Goal: Find specific page/section: Find specific page/section

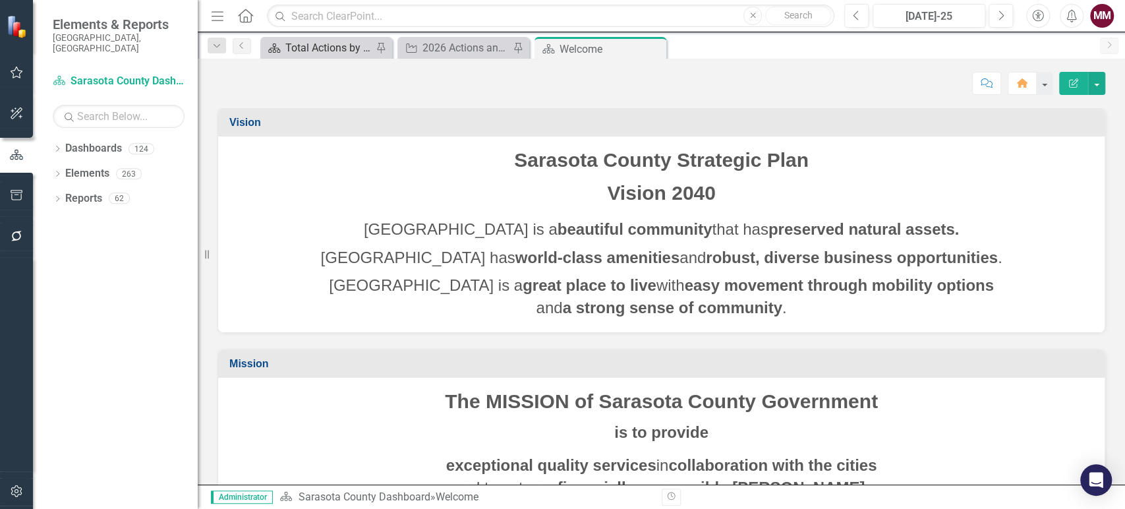
click at [294, 47] on div "Total Actions by Type" at bounding box center [328, 48] width 87 height 16
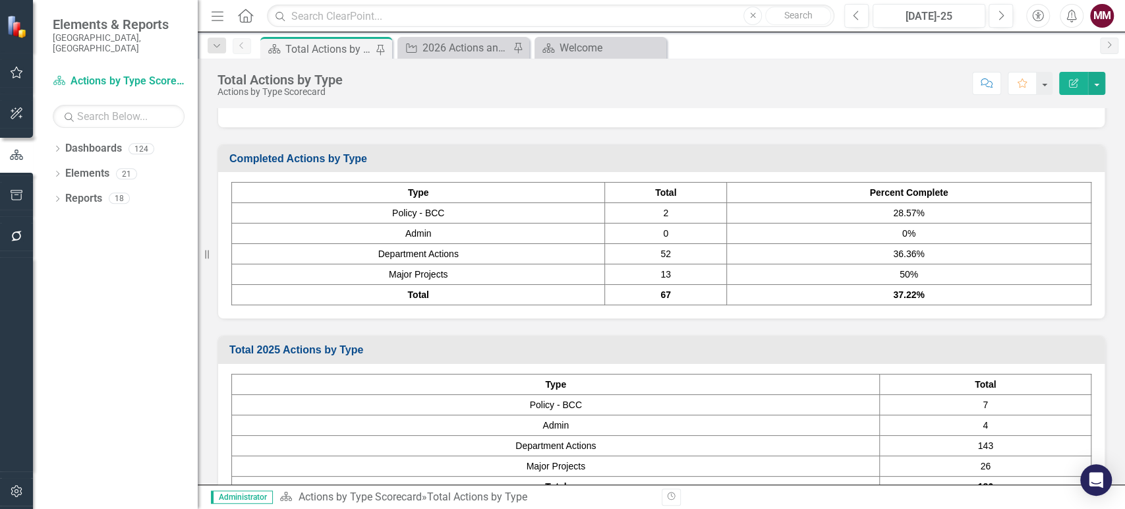
scroll to position [487, 0]
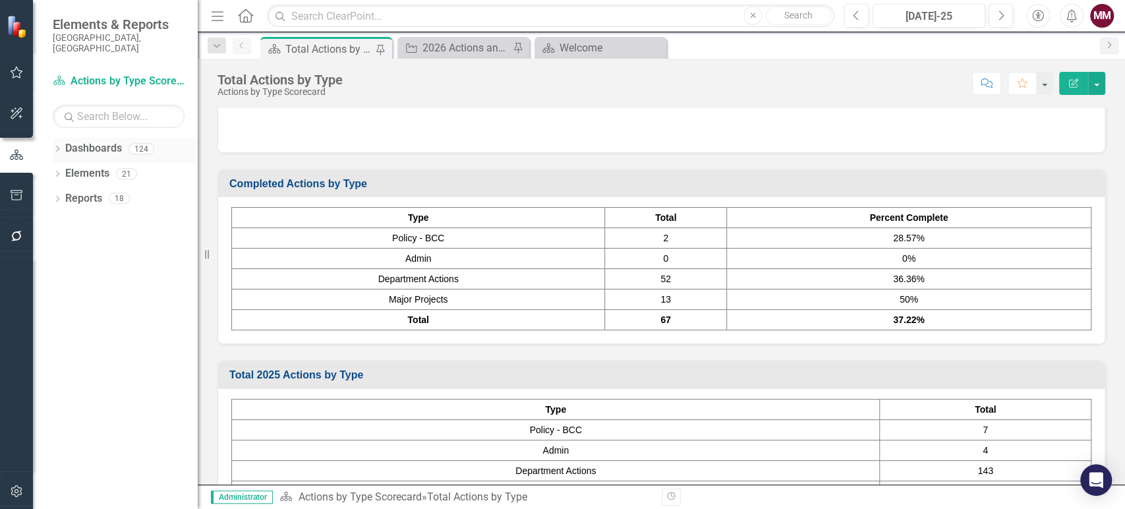
click at [59, 145] on div "Dropdown" at bounding box center [57, 150] width 9 height 11
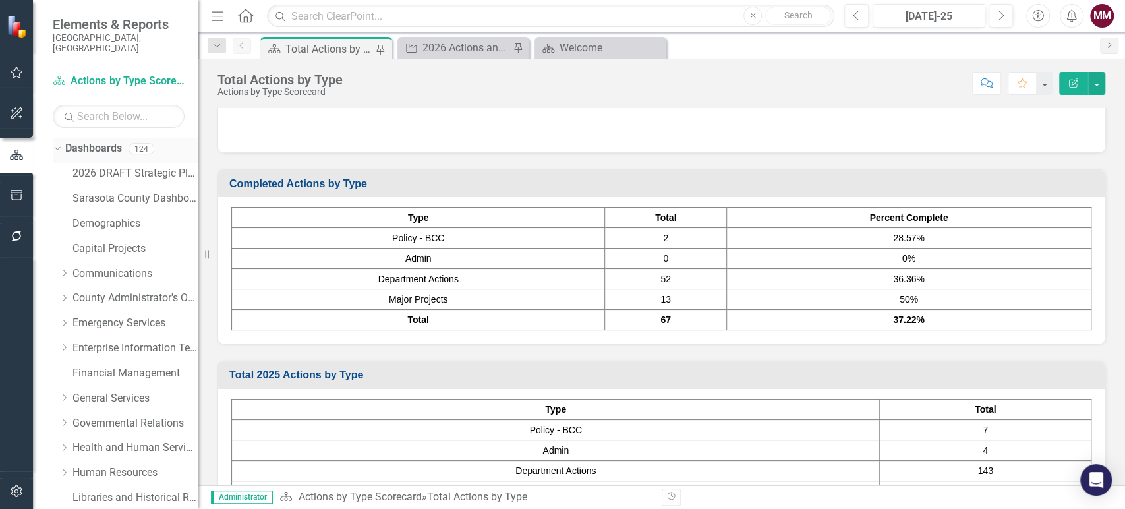
click at [59, 144] on div "Dropdown" at bounding box center [54, 148] width 11 height 9
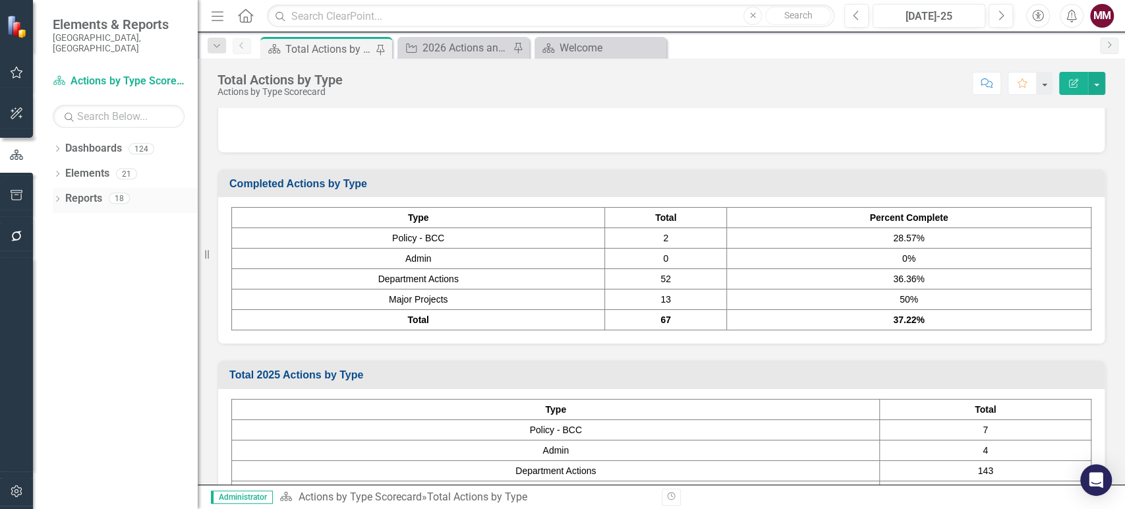
click at [57, 196] on icon "Dropdown" at bounding box center [57, 199] width 9 height 7
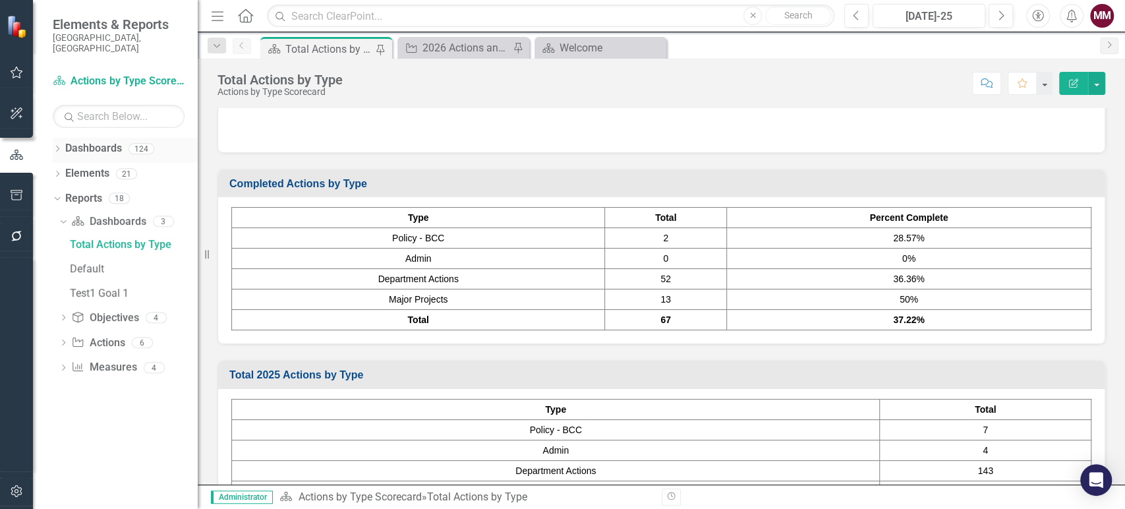
click at [59, 146] on icon "Dropdown" at bounding box center [57, 149] width 9 height 7
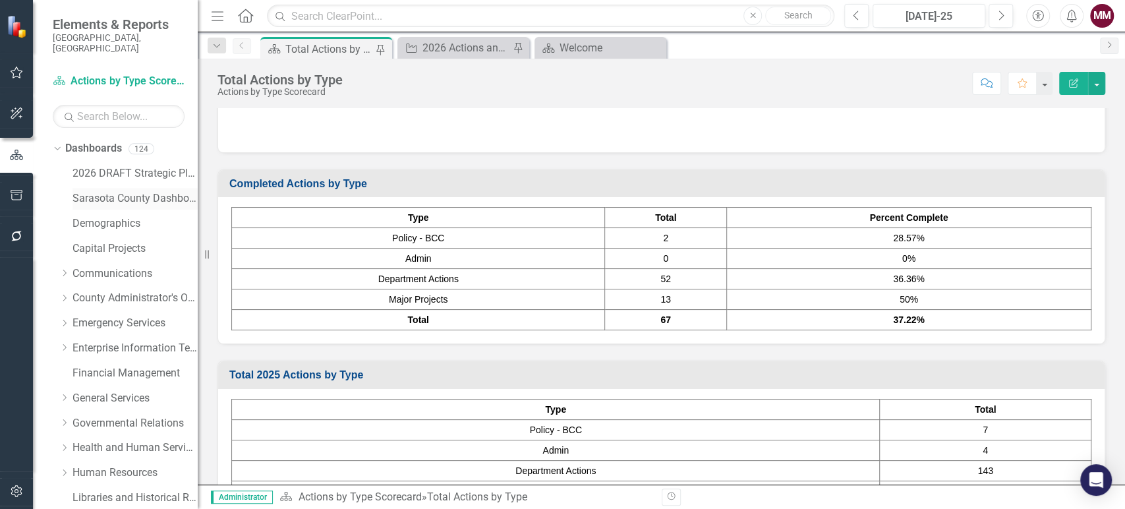
click at [90, 191] on link "Sarasota County Dashboard" at bounding box center [135, 198] width 125 height 15
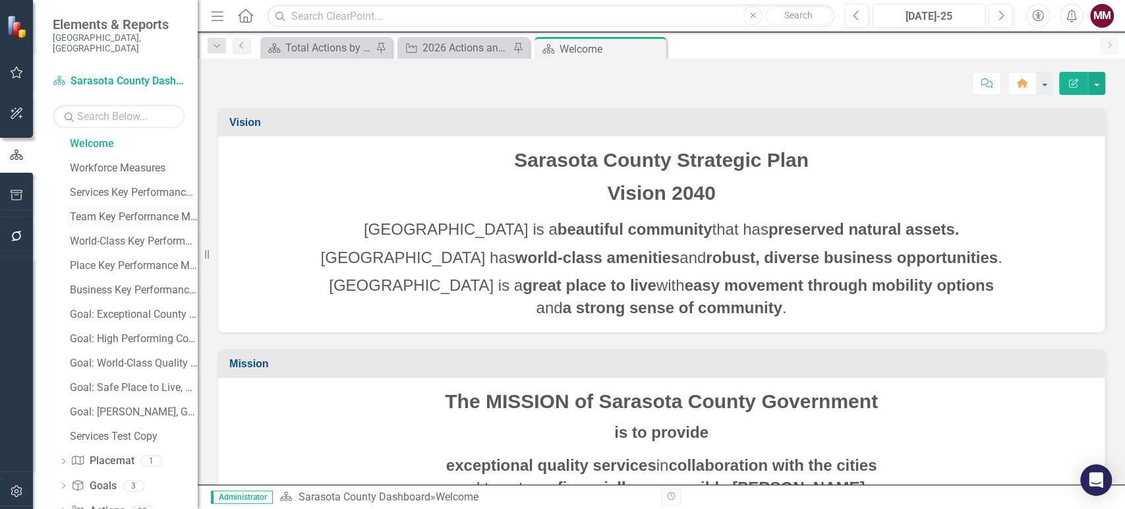
scroll to position [924, 0]
click at [63, 459] on icon "Dropdown" at bounding box center [63, 462] width 9 height 7
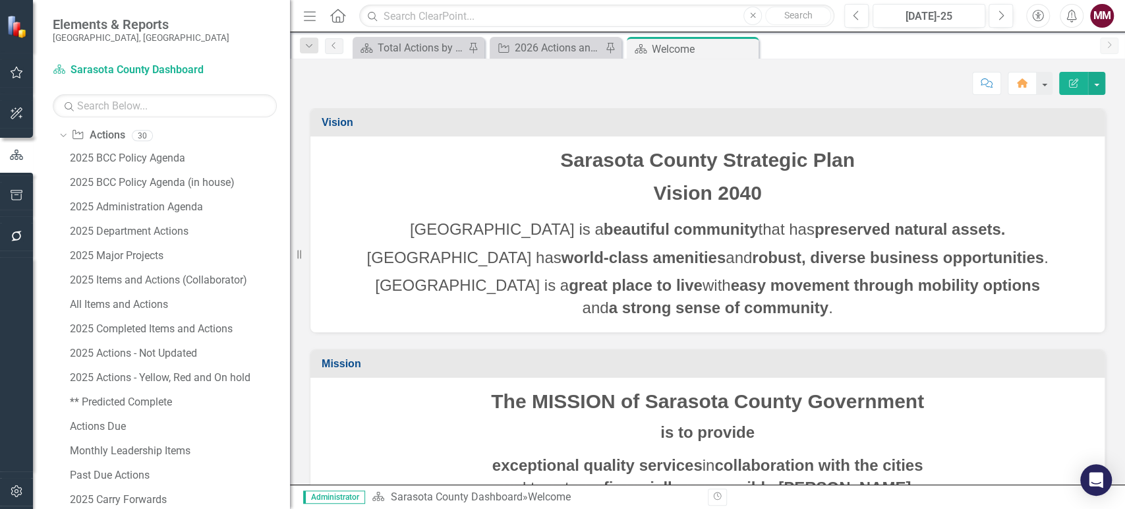
drag, startPoint x: 206, startPoint y: 264, endPoint x: 290, endPoint y: 278, distance: 85.6
click at [290, 278] on div "Resize" at bounding box center [295, 254] width 11 height 509
click at [105, 423] on div "Actions Due" at bounding box center [180, 427] width 220 height 12
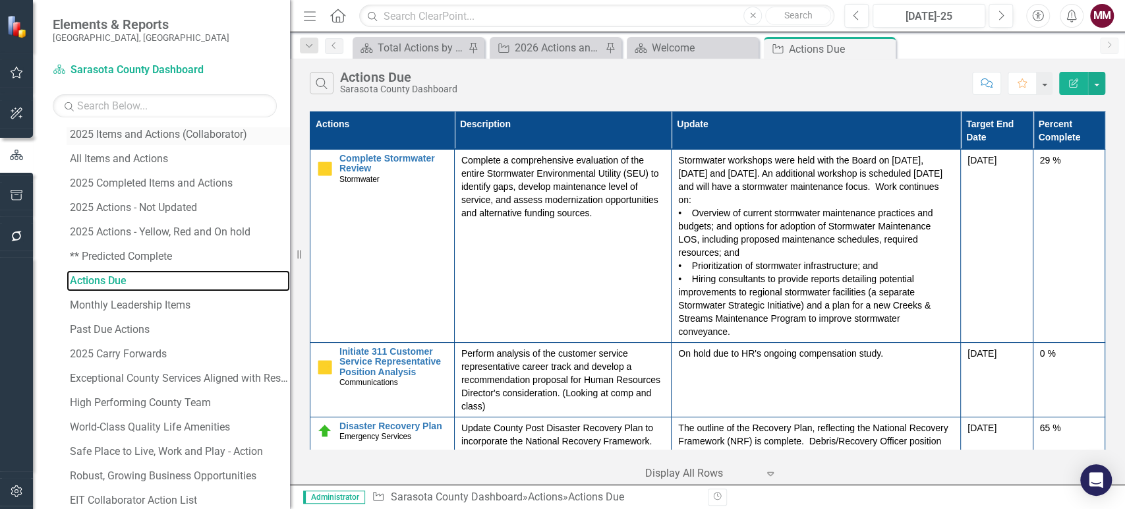
scroll to position [1071, 0]
click at [120, 323] on div "Past Due Actions" at bounding box center [180, 328] width 220 height 12
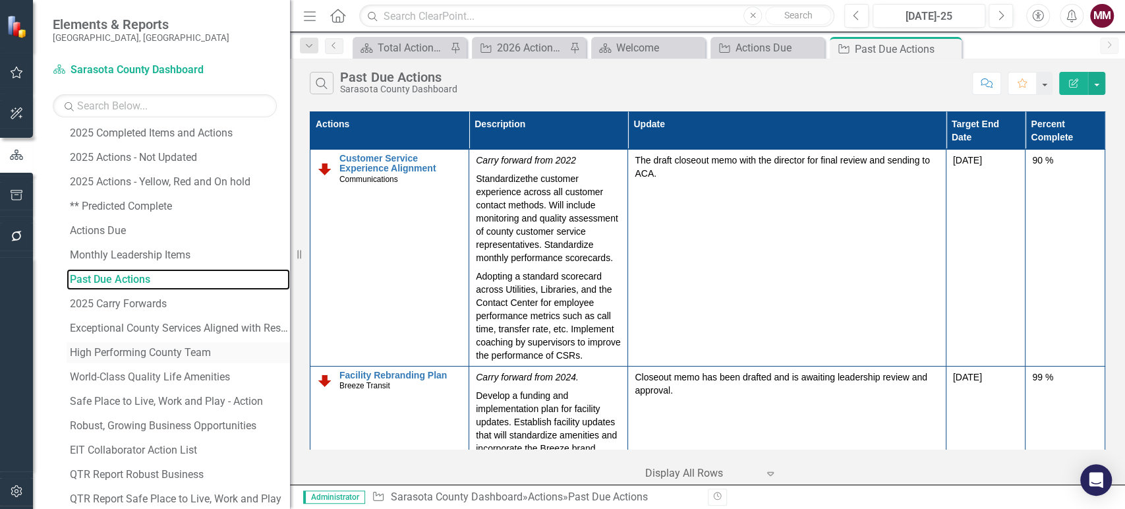
scroll to position [1046, 0]
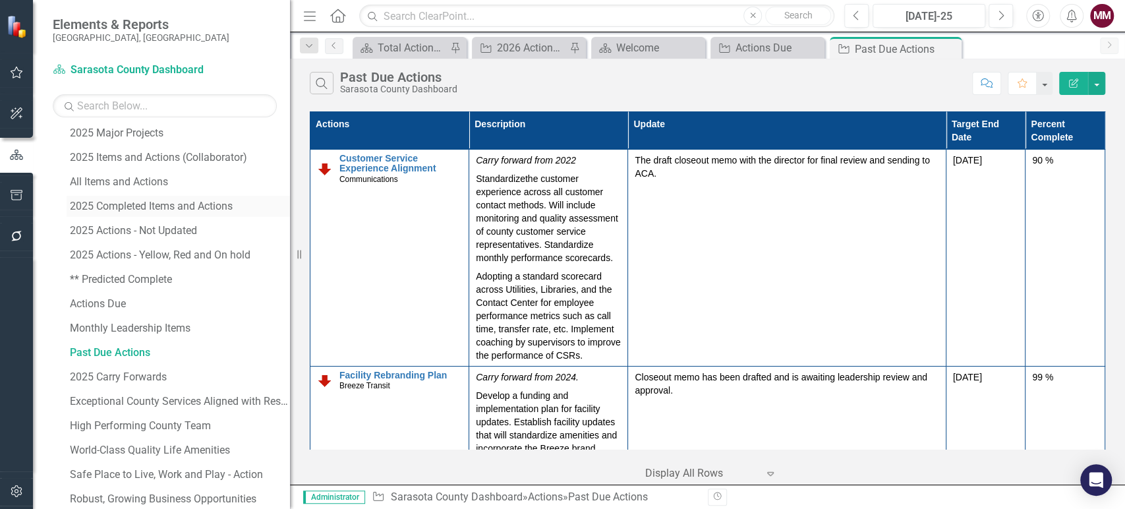
click at [138, 204] on div "2025 Completed Items and Actions" at bounding box center [180, 206] width 220 height 12
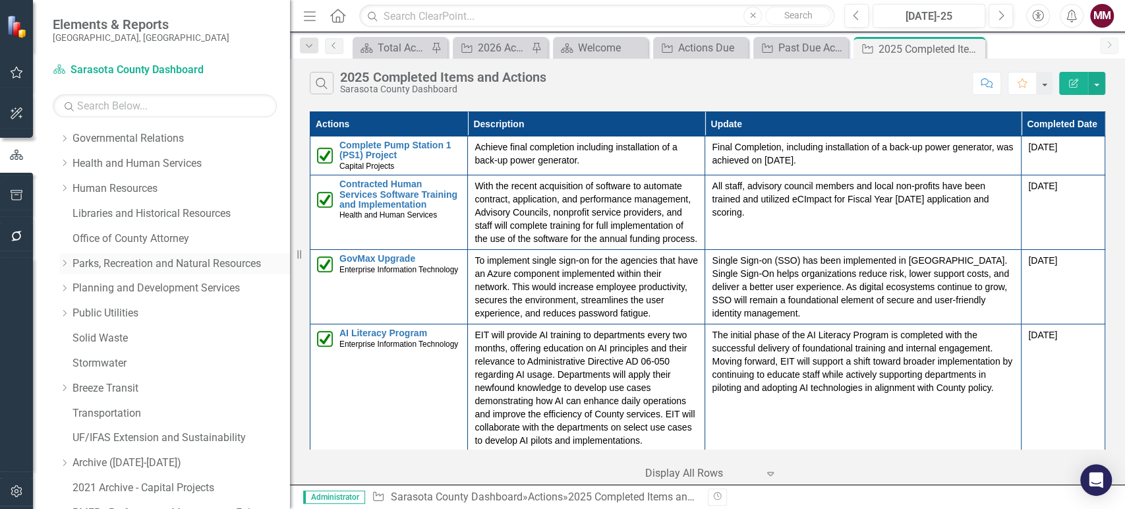
scroll to position [241, 0]
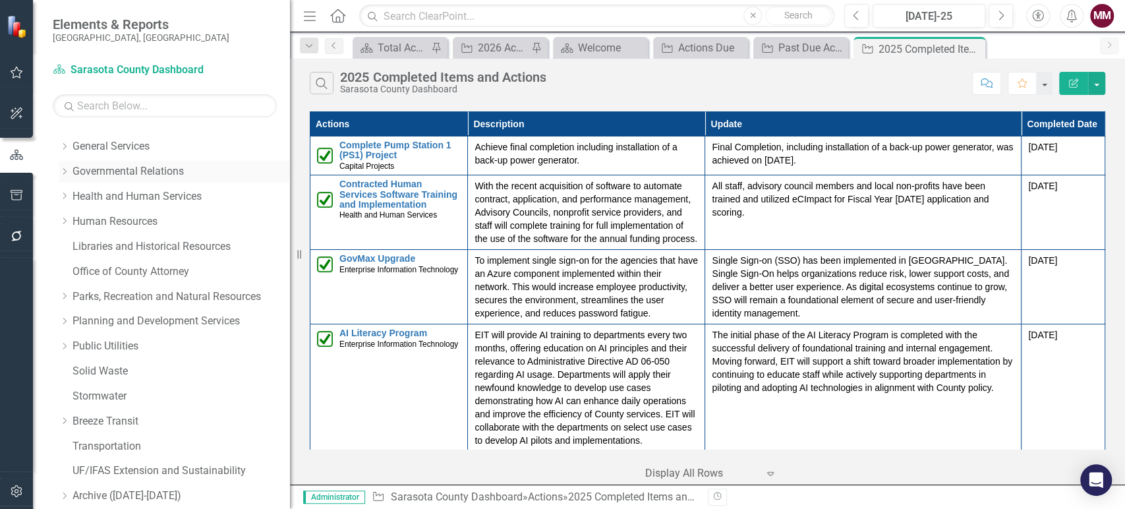
click at [126, 168] on link "Governmental Relations" at bounding box center [182, 171] width 218 height 15
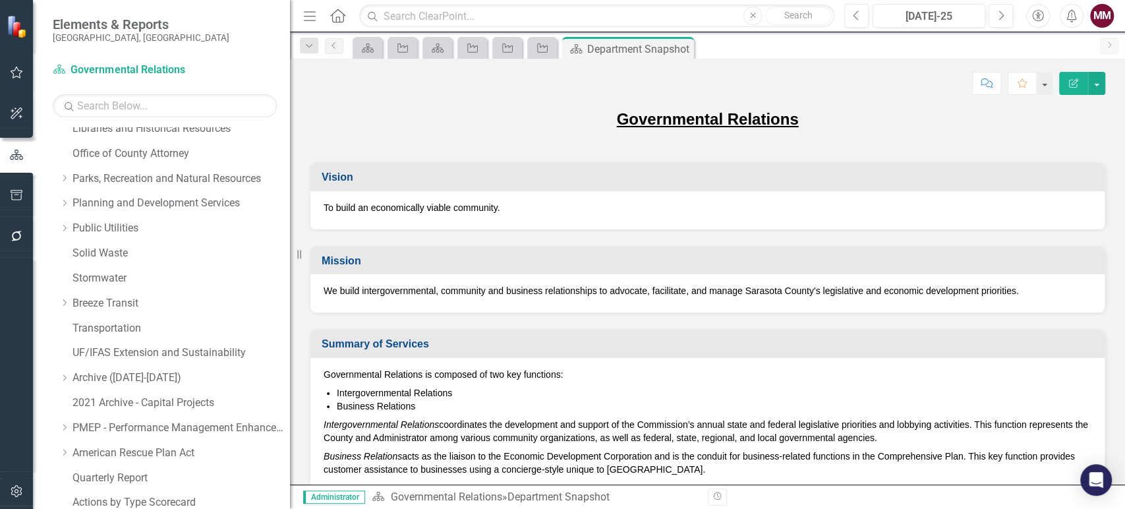
scroll to position [508, 0]
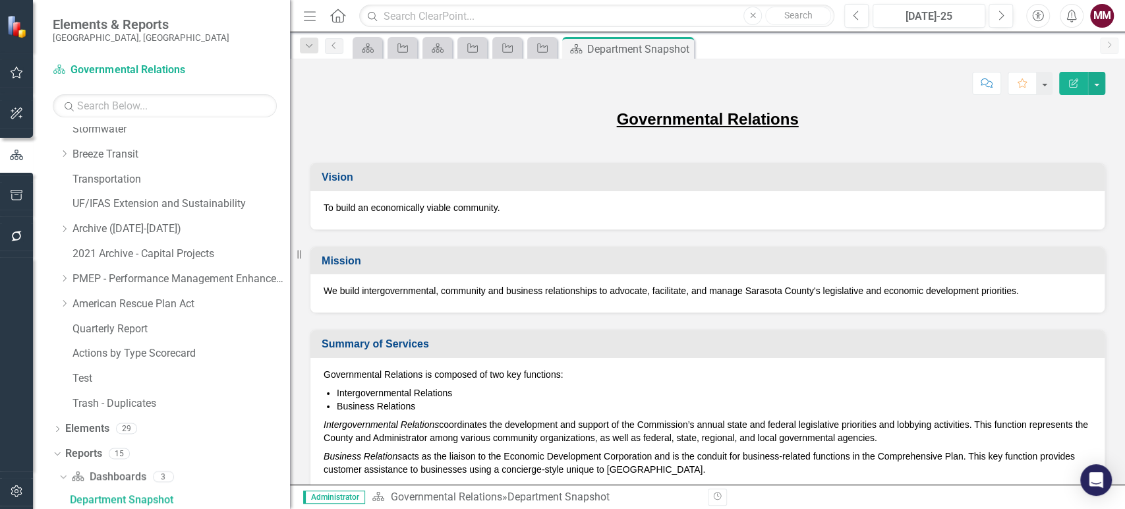
click at [309, 16] on icon "Menu" at bounding box center [309, 16] width 17 height 14
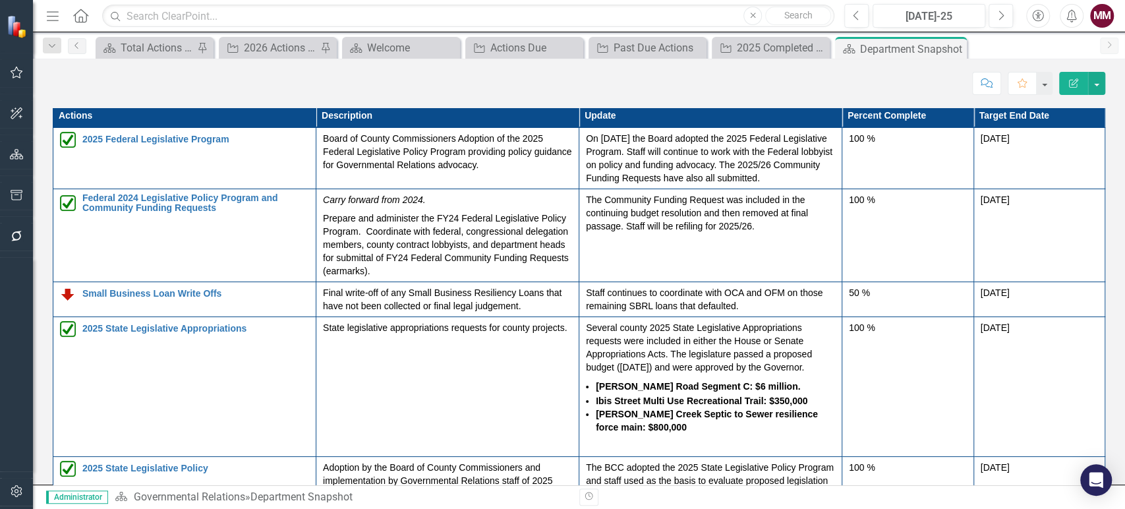
scroll to position [1098, 0]
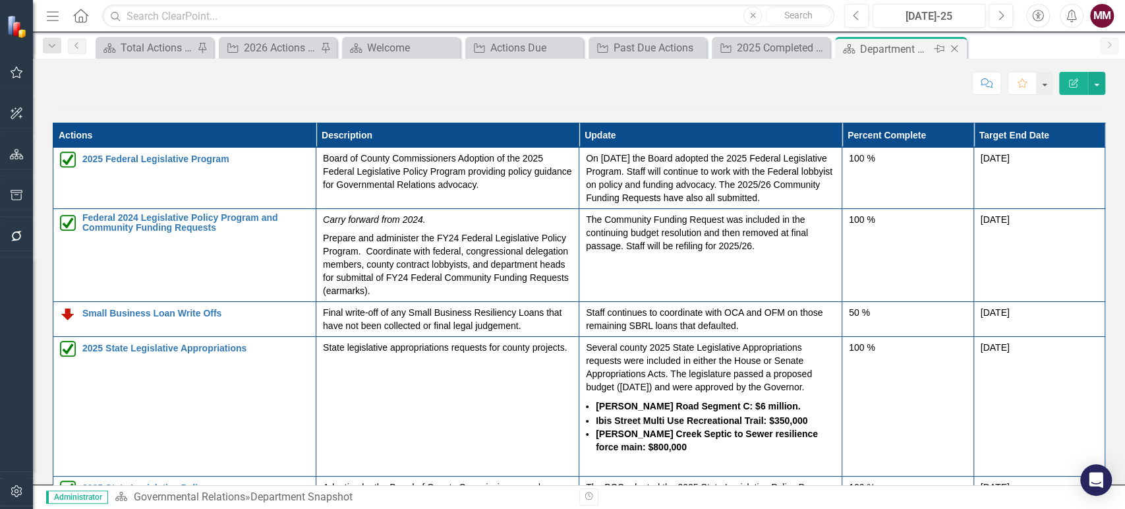
click at [955, 51] on icon "Close" at bounding box center [954, 49] width 13 height 11
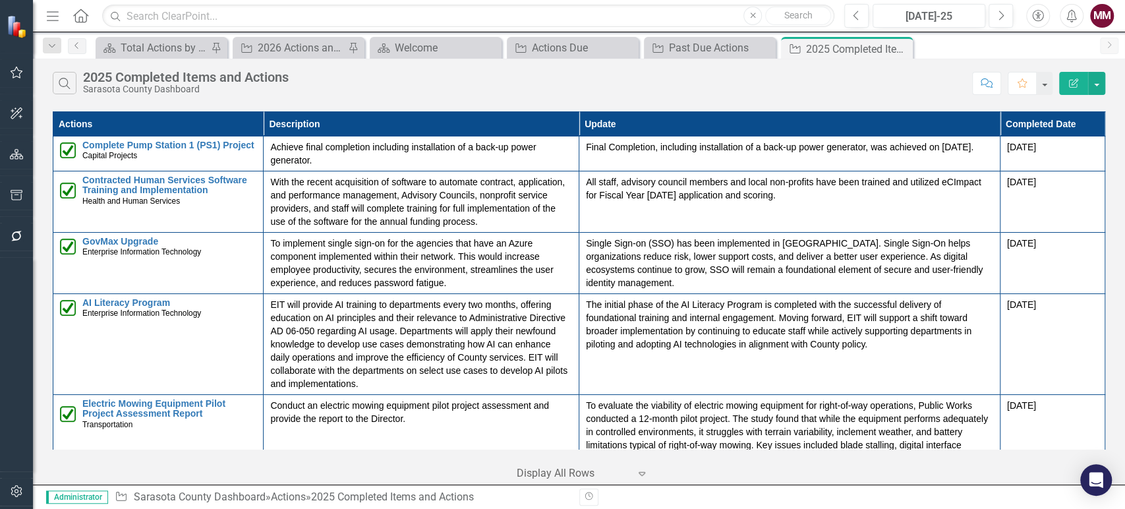
click at [45, 14] on icon "Menu" at bounding box center [52, 16] width 17 height 14
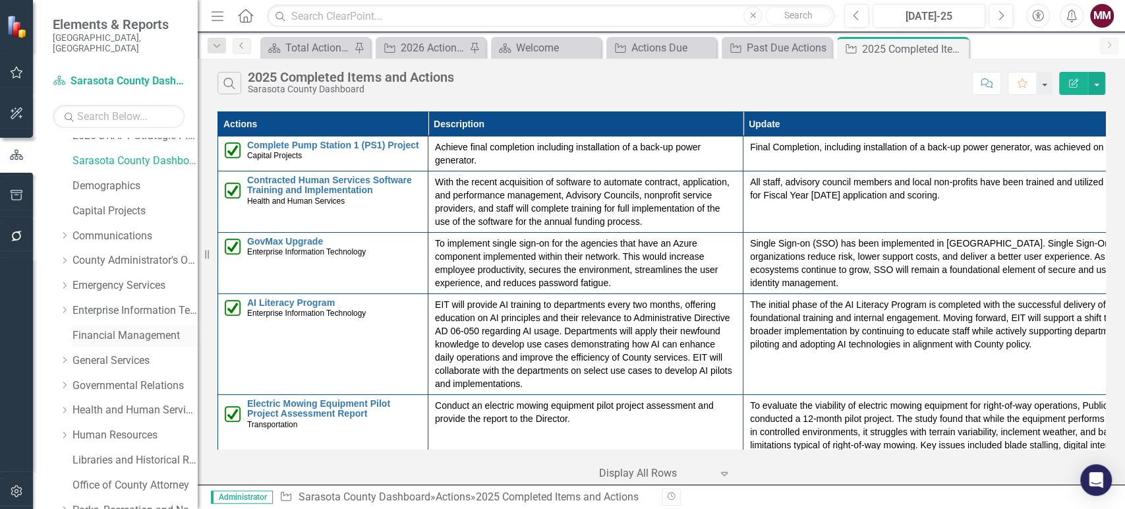
scroll to position [73, 0]
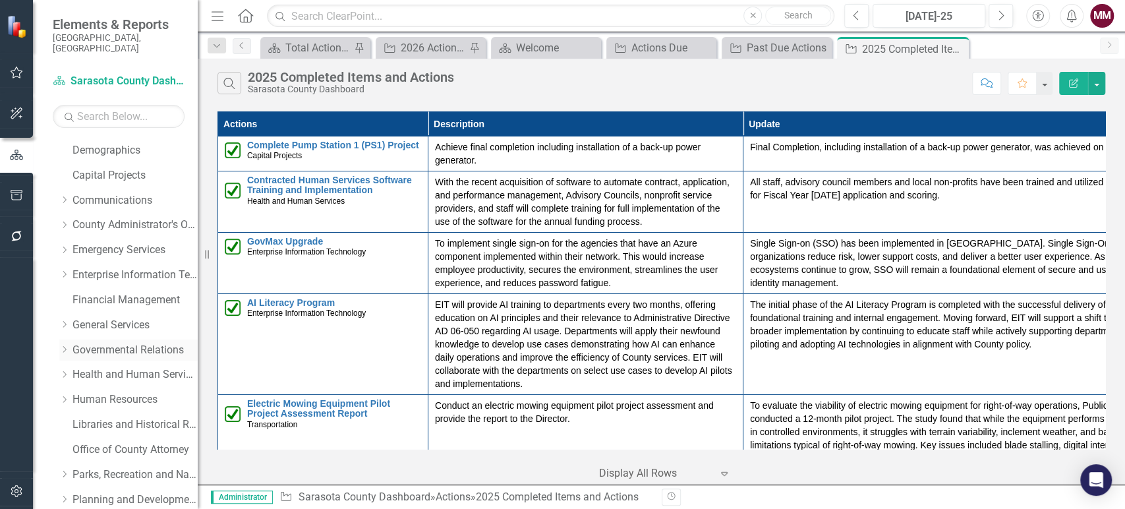
click at [120, 343] on link "Governmental Relations" at bounding box center [135, 350] width 125 height 15
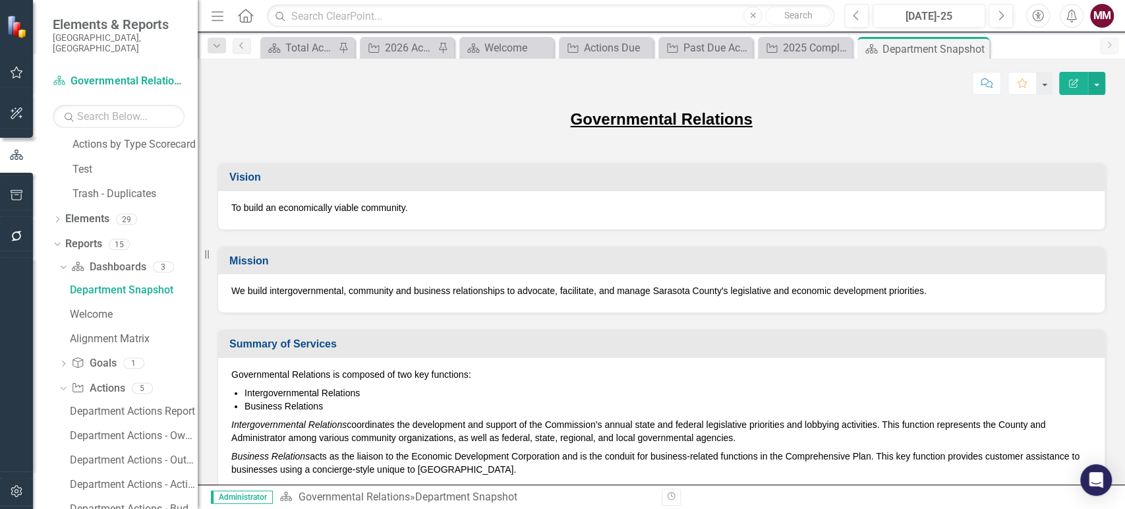
scroll to position [775, 0]
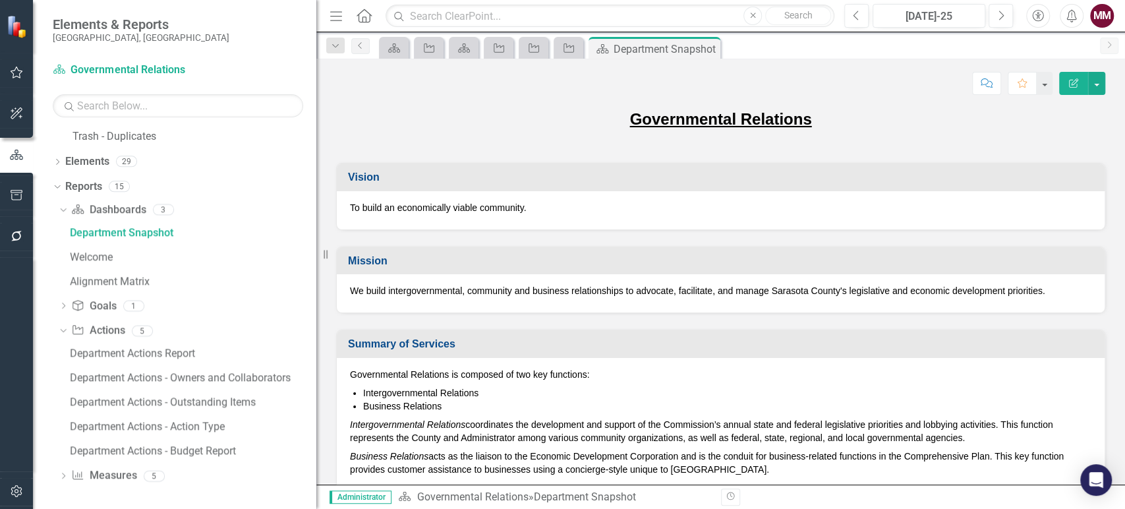
drag, startPoint x: 199, startPoint y: 262, endPoint x: 316, endPoint y: 284, distance: 119.5
click at [316, 284] on div "Resize" at bounding box center [321, 254] width 11 height 509
click at [185, 454] on div "Department Actions - Budget Report" at bounding box center [193, 451] width 247 height 12
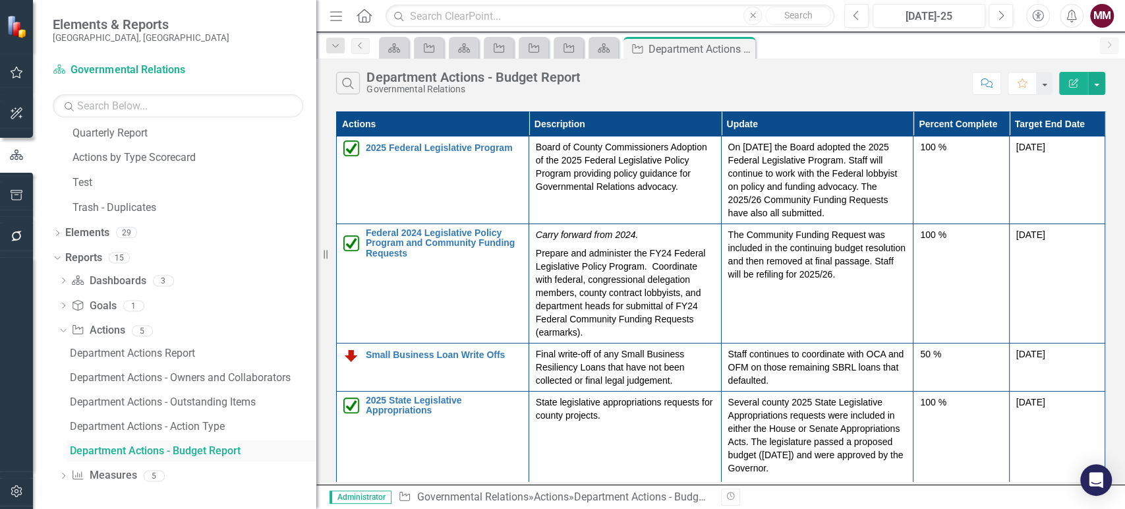
scroll to position [655, 0]
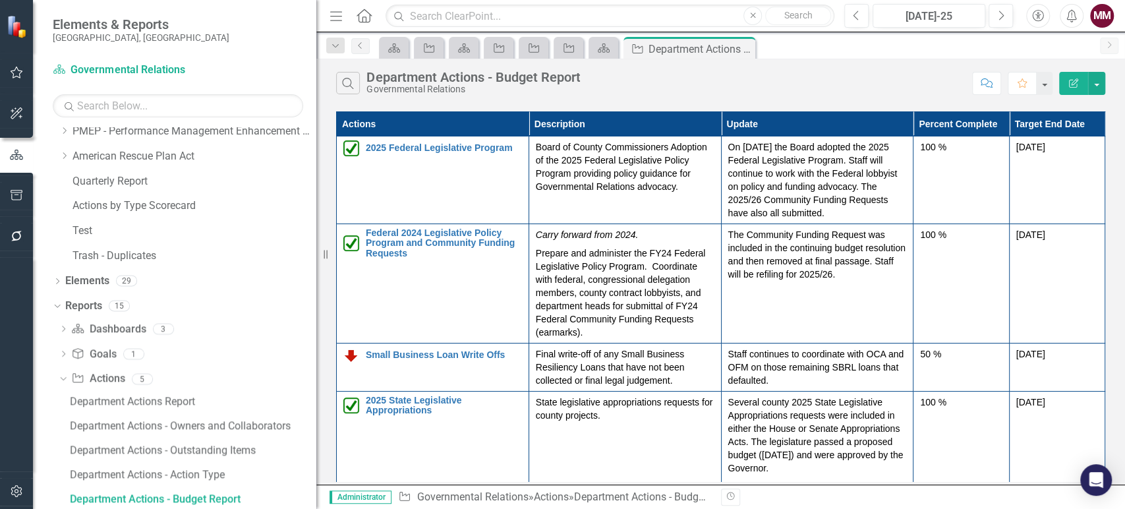
click at [332, 15] on icon "Menu" at bounding box center [336, 16] width 17 height 14
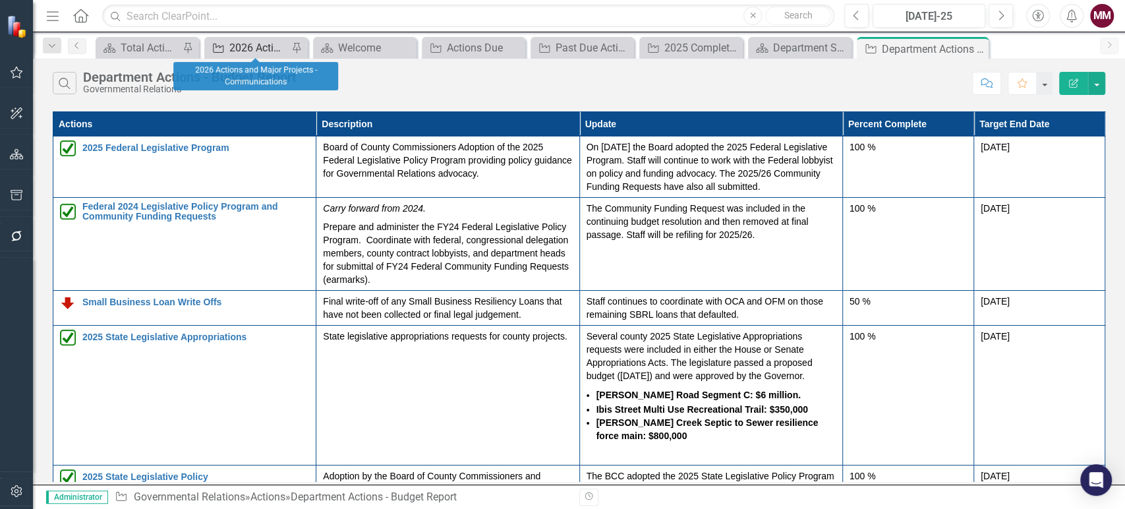
click at [248, 47] on div "2026 Actions and Major Projects - Communications" at bounding box center [258, 48] width 59 height 16
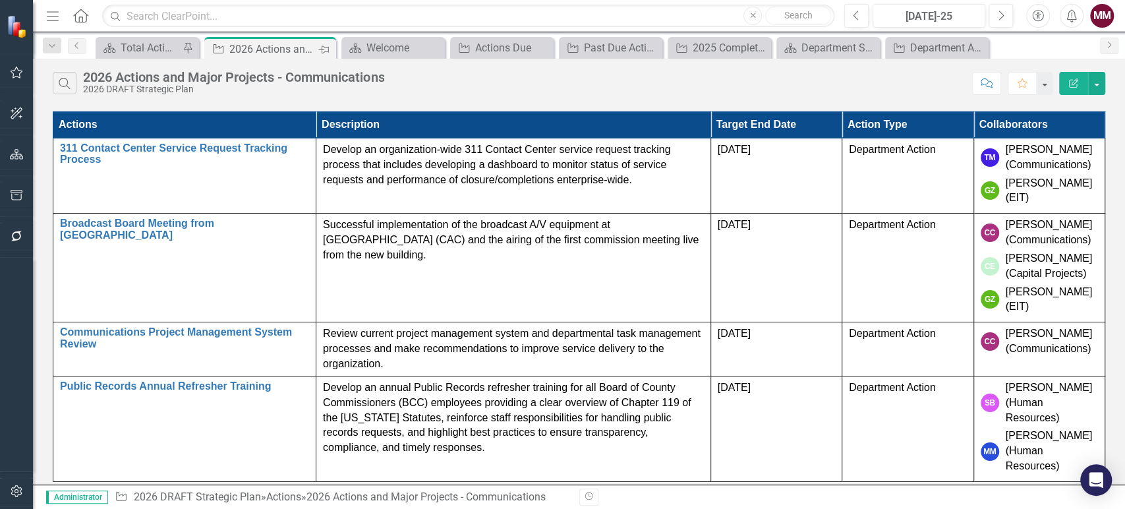
click at [320, 47] on icon "Pin" at bounding box center [323, 49] width 11 height 13
click at [326, 51] on icon at bounding box center [323, 48] width 7 height 7
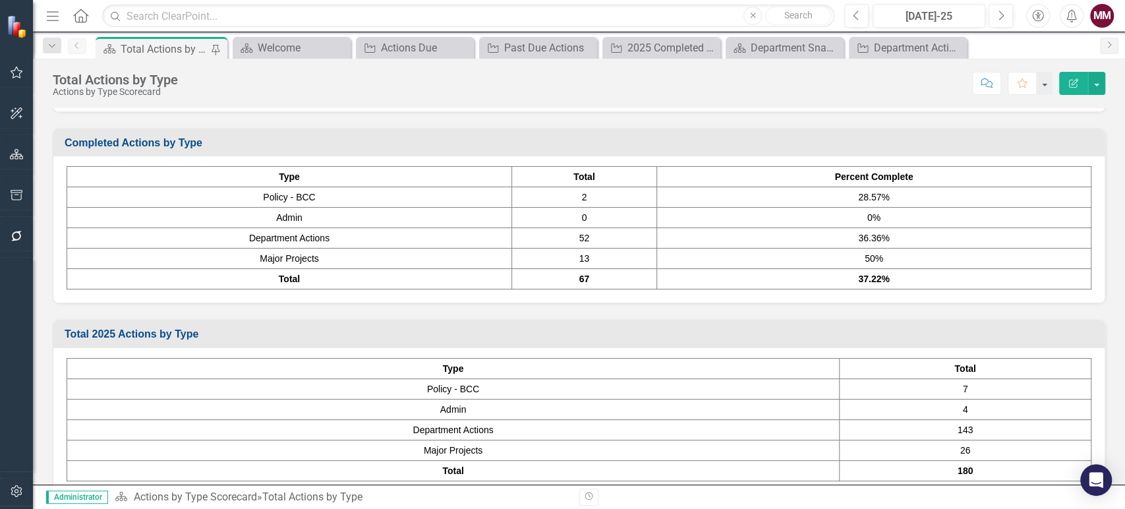
scroll to position [530, 0]
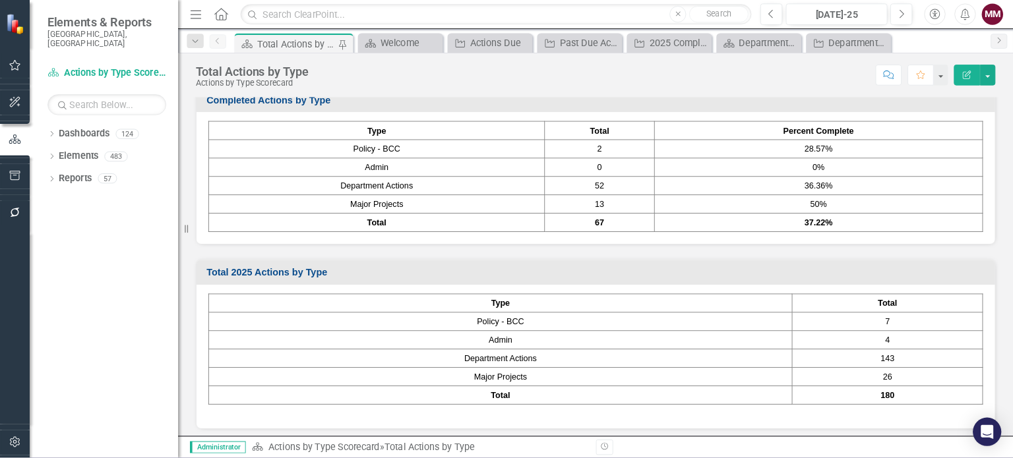
scroll to position [560, 0]
drag, startPoint x: 216, startPoint y: 11, endPoint x: 225, endPoint y: 11, distance: 8.6
click at [216, 11] on icon "Menu" at bounding box center [217, 16] width 17 height 14
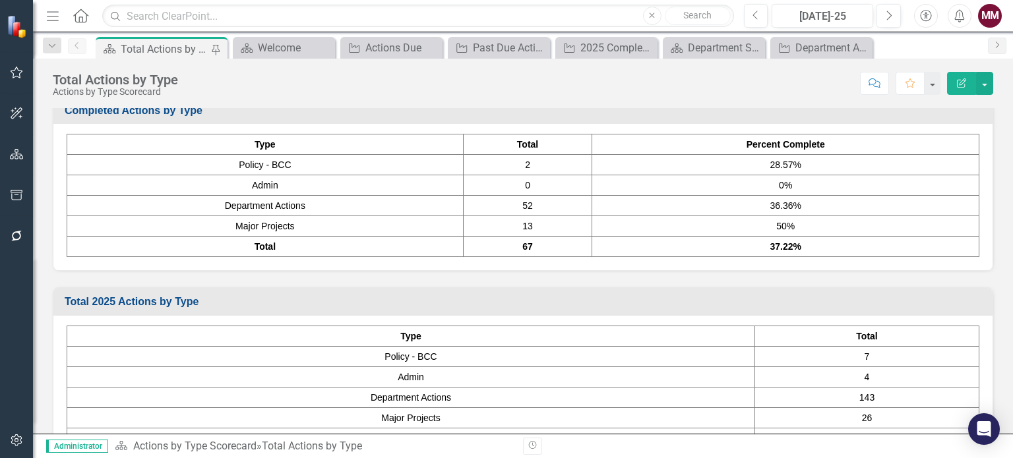
drag, startPoint x: 1124, startPoint y: 3, endPoint x: 514, endPoint y: 77, distance: 614.3
click at [514, 77] on div "Score: N/A [DATE]-25 Completed Comment Favorite Edit Report" at bounding box center [589, 83] width 808 height 22
click at [388, 49] on div "Actions Due" at bounding box center [393, 48] width 57 height 16
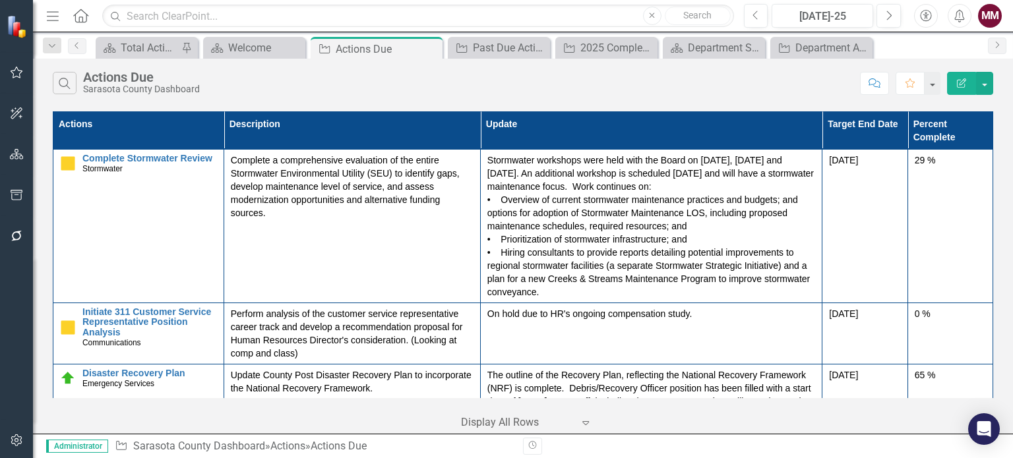
click at [150, 129] on th "Actions" at bounding box center [138, 131] width 171 height 38
click at [207, 121] on th "Actions Sort Ascending" at bounding box center [138, 131] width 171 height 38
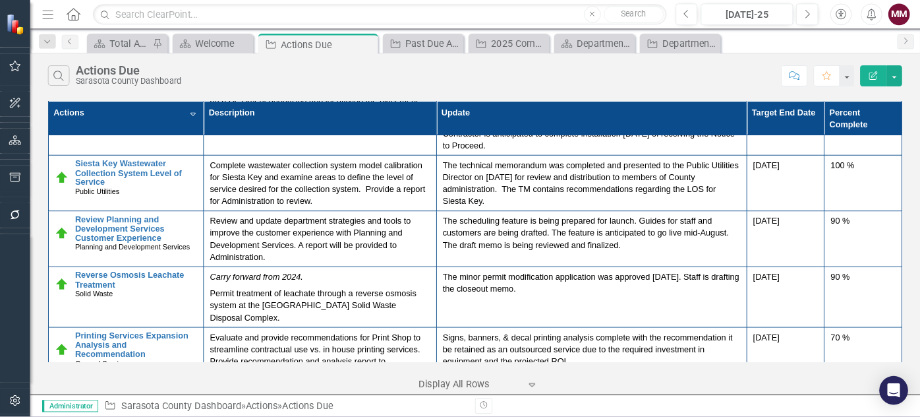
scroll to position [406, 0]
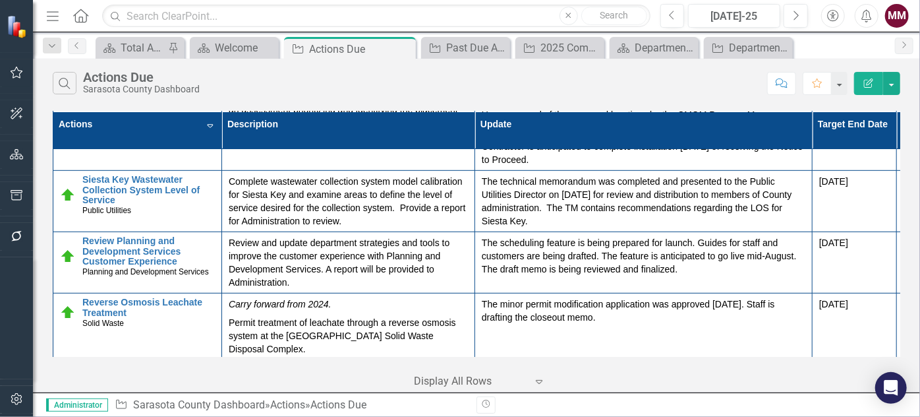
drag, startPoint x: 1007, startPoint y: 0, endPoint x: 625, endPoint y: 86, distance: 391.2
click at [625, 86] on div "Search Actions Due Sarasota County Dashboard" at bounding box center [407, 83] width 708 height 22
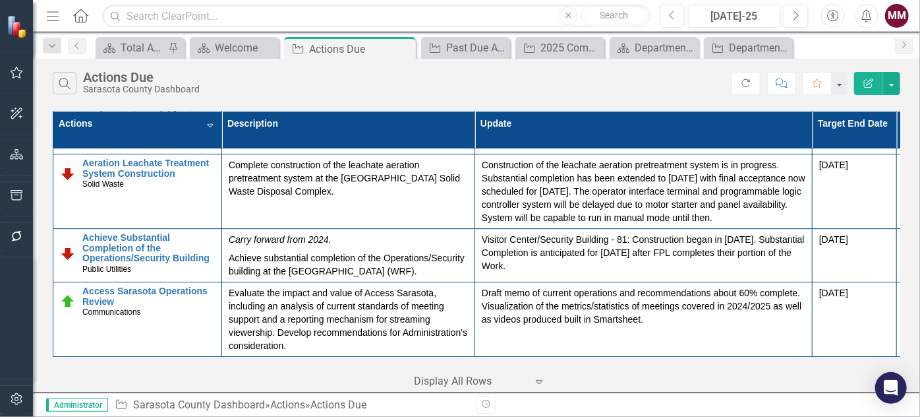
scroll to position [4646, 0]
click at [463, 44] on div "Past Due Actions" at bounding box center [468, 48] width 44 height 16
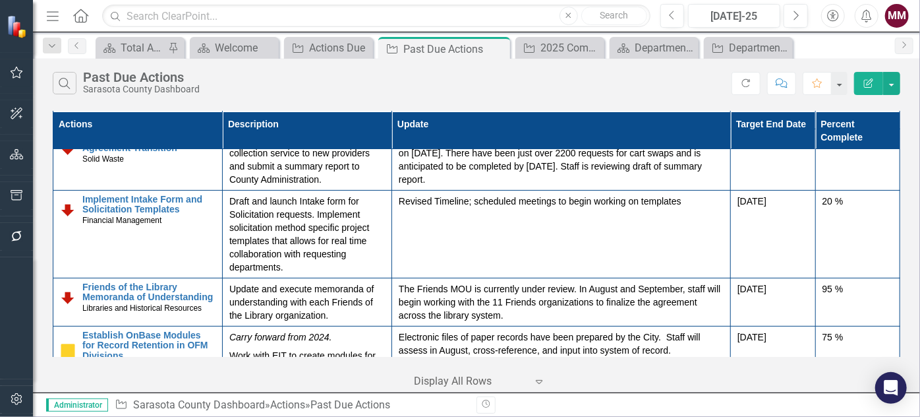
scroll to position [2700, 0]
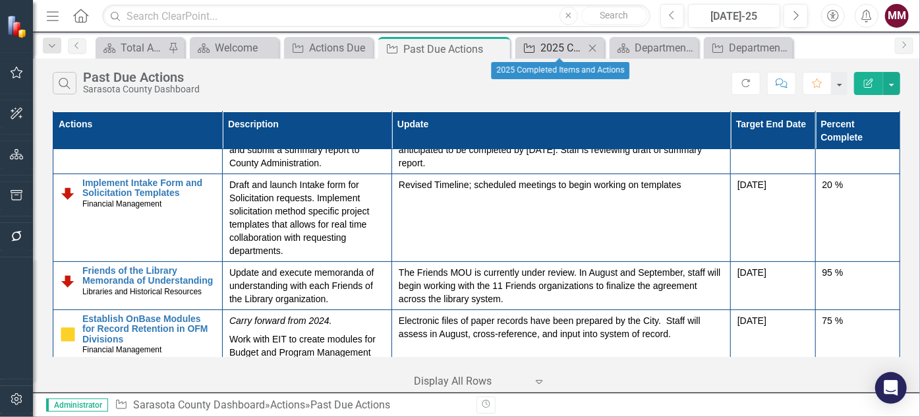
click at [554, 49] on div "2025 Completed Items and Actions" at bounding box center [563, 48] width 44 height 16
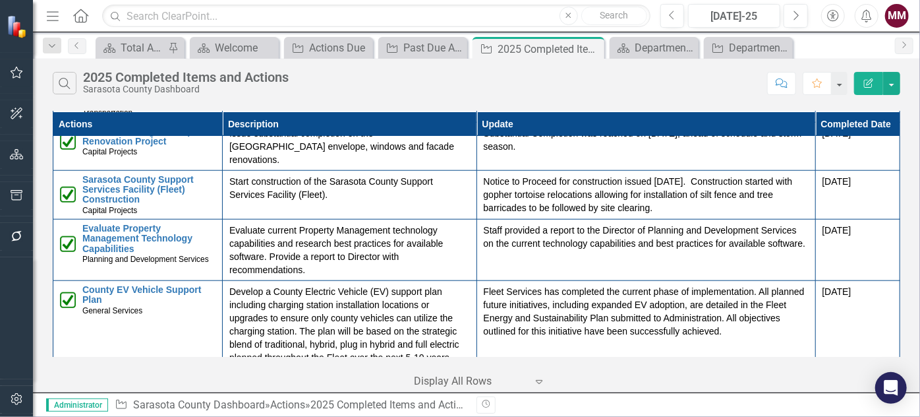
scroll to position [703, 0]
click at [591, 49] on icon at bounding box center [592, 48] width 7 height 7
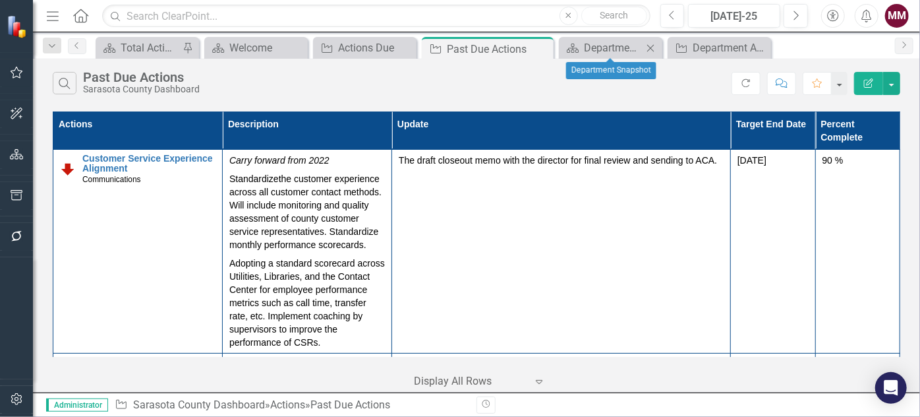
click at [649, 49] on icon "Close" at bounding box center [650, 48] width 13 height 11
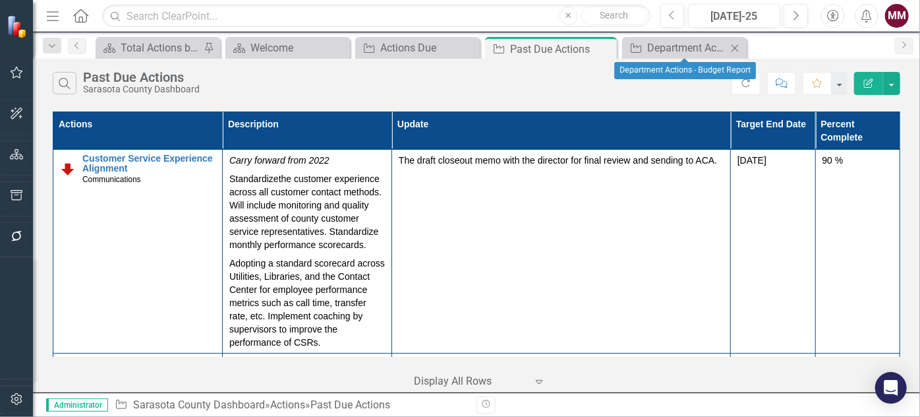
click at [734, 49] on icon "Close" at bounding box center [734, 48] width 13 height 11
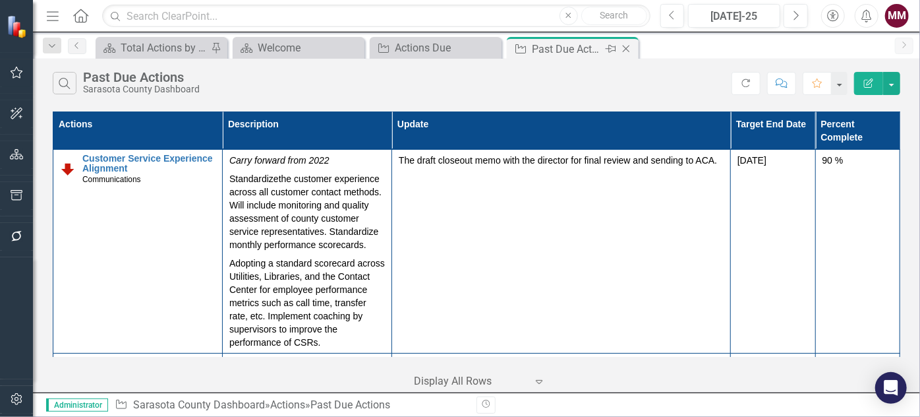
click at [624, 51] on icon "Close" at bounding box center [626, 49] width 13 height 11
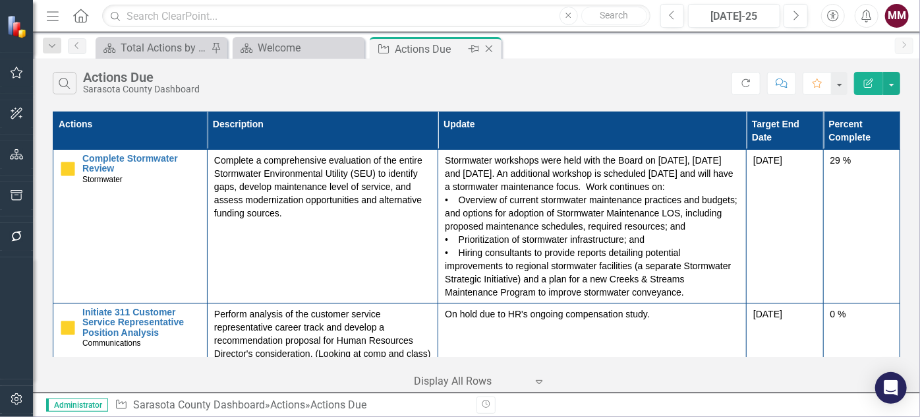
click at [492, 45] on icon at bounding box center [489, 48] width 7 height 7
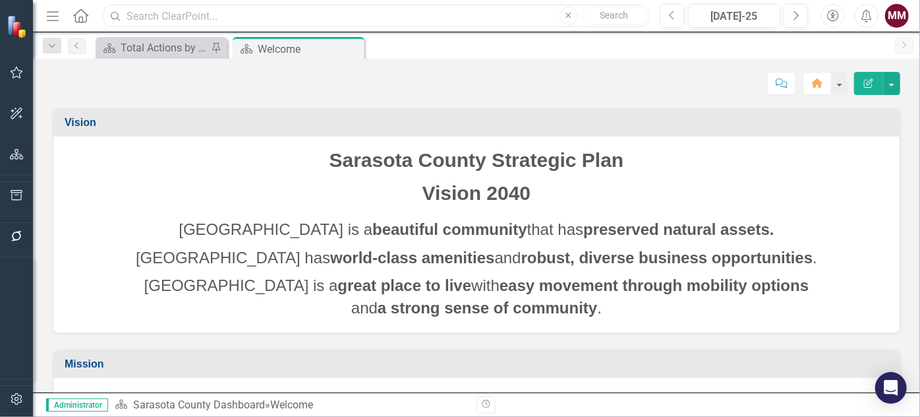
click at [386, 18] on input "text" at bounding box center [376, 16] width 548 height 23
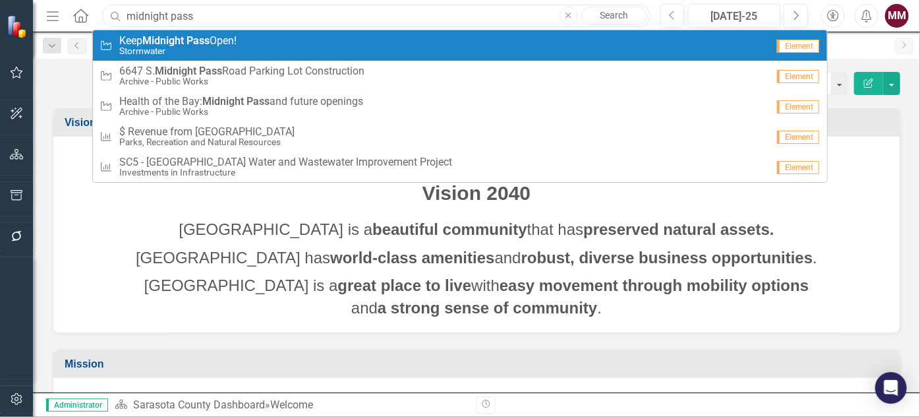
type input "midnight pass"
click at [305, 44] on div "Action Keep Midnight Pass Open! [GEOGRAPHIC_DATA]" at bounding box center [434, 46] width 668 height 22
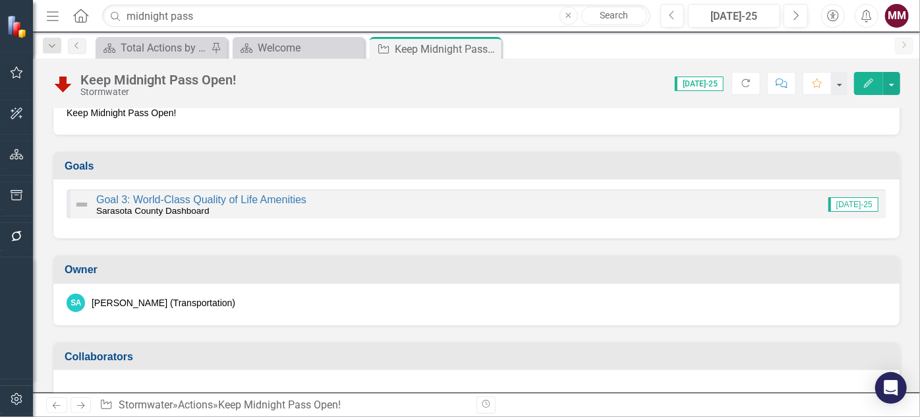
scroll to position [59, 0]
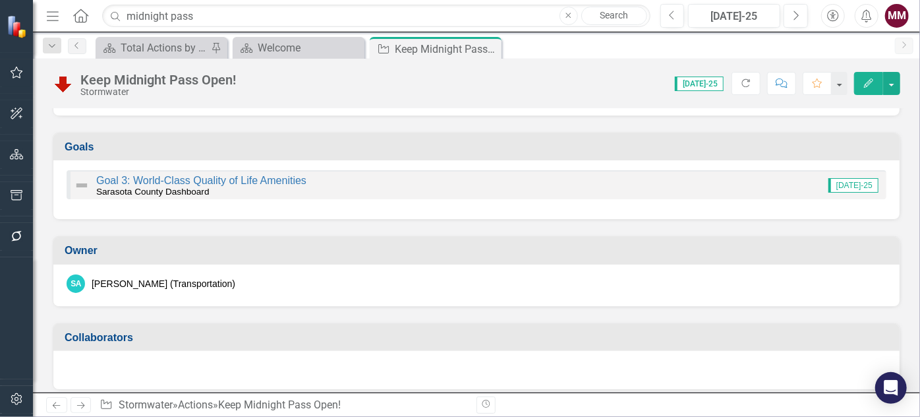
click at [327, 278] on div "SA [PERSON_NAME] (Transportation)" at bounding box center [477, 283] width 820 height 18
click at [326, 278] on div "SA [PERSON_NAME] (Transportation)" at bounding box center [477, 283] width 820 height 18
click at [249, 279] on div "SA [PERSON_NAME] (Transportation)" at bounding box center [477, 283] width 820 height 18
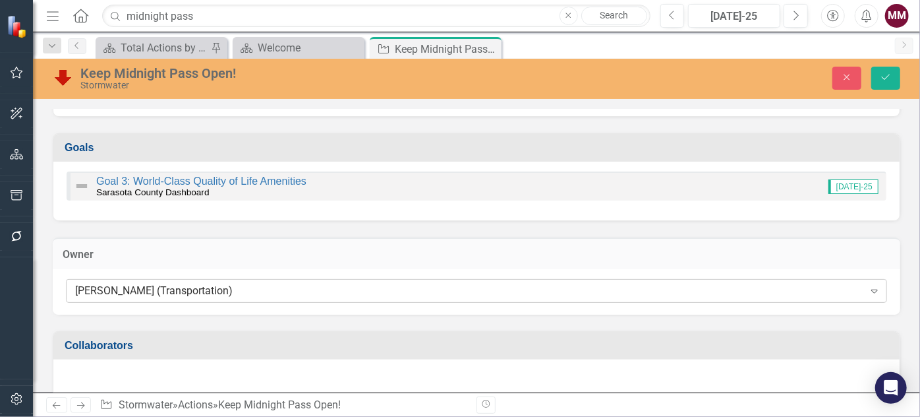
click at [249, 287] on div "[PERSON_NAME] (Transportation)" at bounding box center [469, 290] width 789 height 15
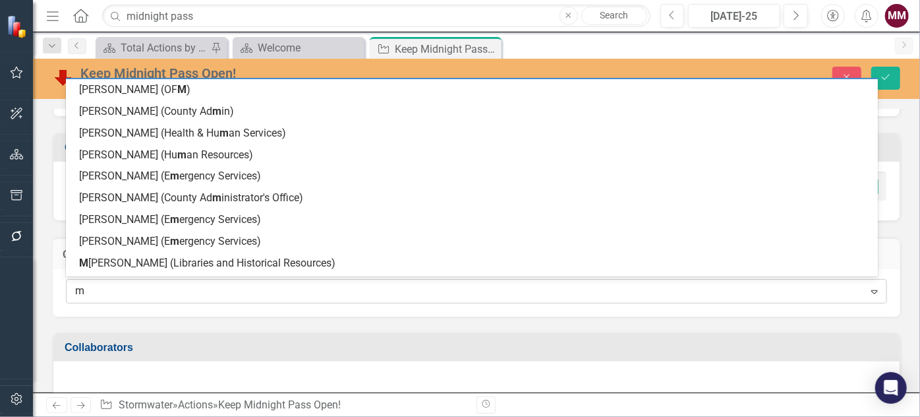
scroll to position [0, 0]
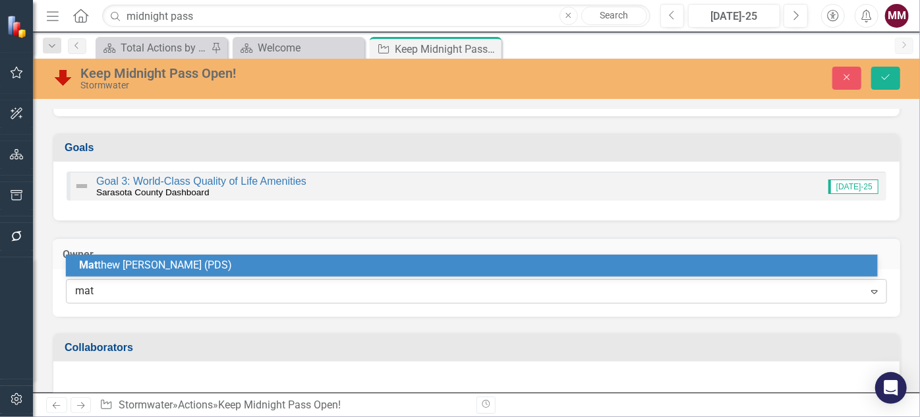
type input "matt"
click at [249, 268] on div "[PERSON_NAME] [PERSON_NAME] (PDS)" at bounding box center [474, 265] width 791 height 15
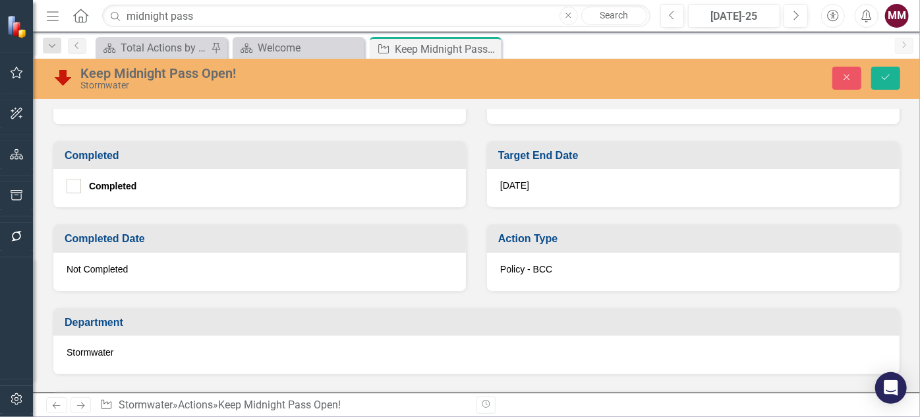
scroll to position [779, 0]
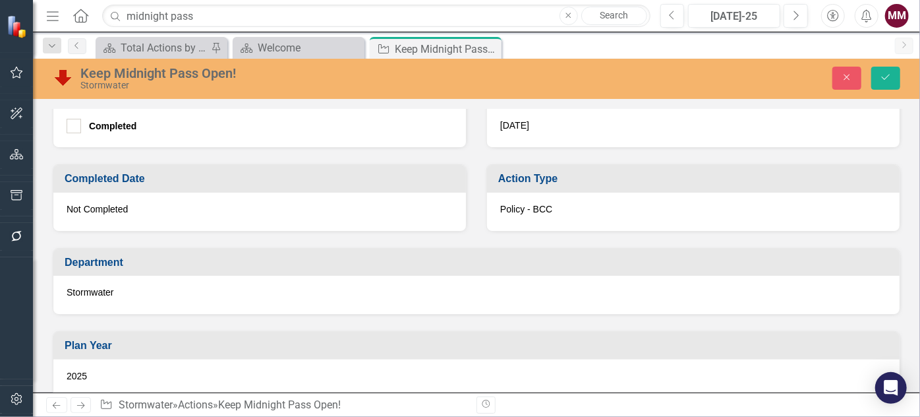
click at [225, 307] on div "Stormwater" at bounding box center [476, 295] width 846 height 38
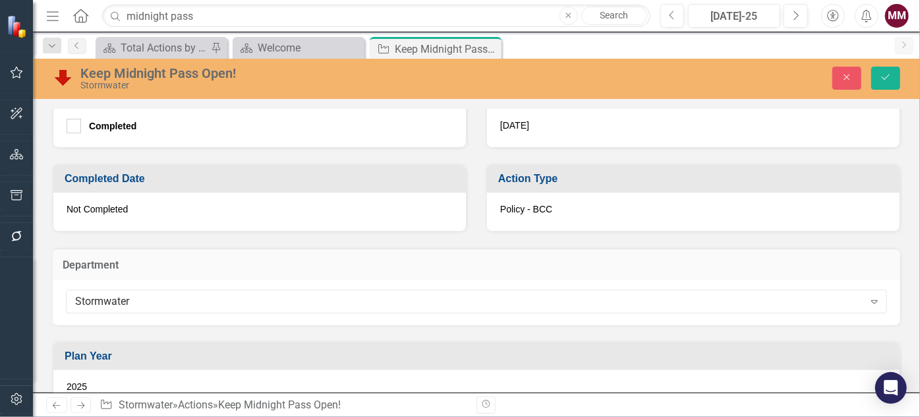
click at [225, 307] on div "Stormwater" at bounding box center [469, 301] width 789 height 15
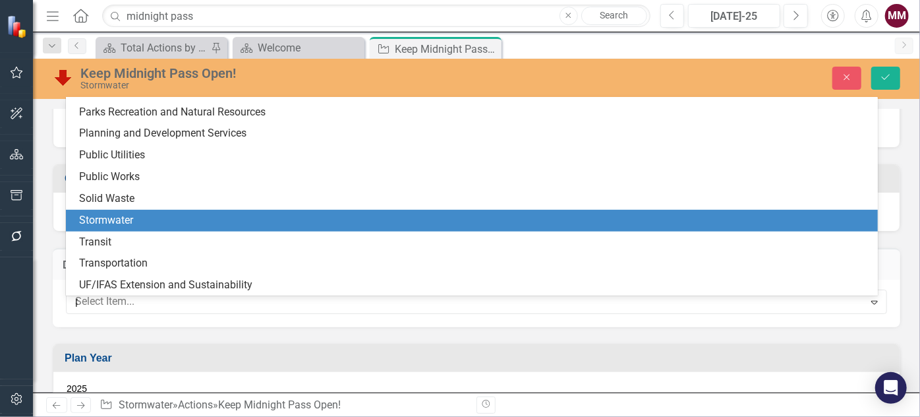
scroll to position [0, 0]
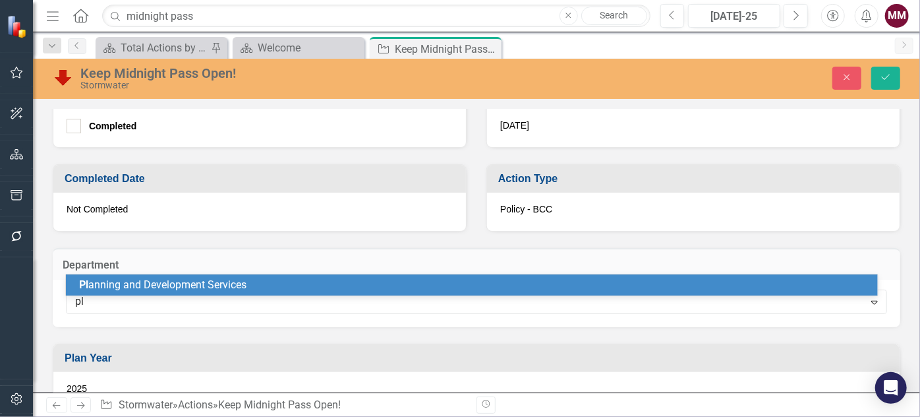
type input "pla"
click at [226, 284] on span "Pla nning and Development Services" at bounding box center [162, 284] width 167 height 13
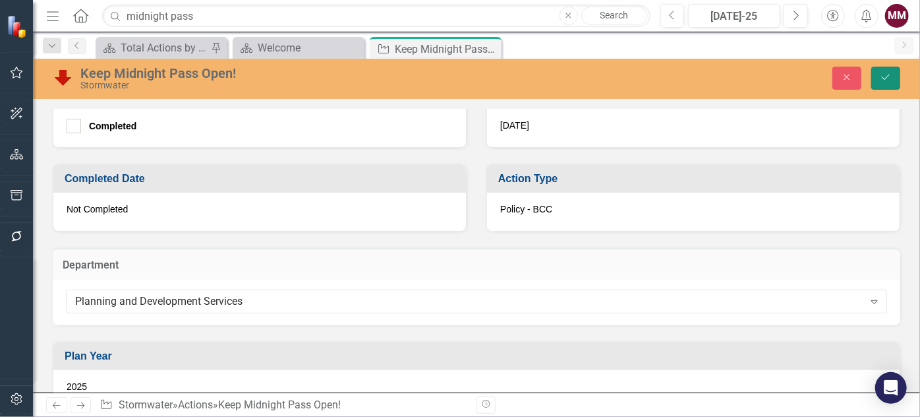
click at [884, 76] on icon "Save" at bounding box center [886, 77] width 12 height 9
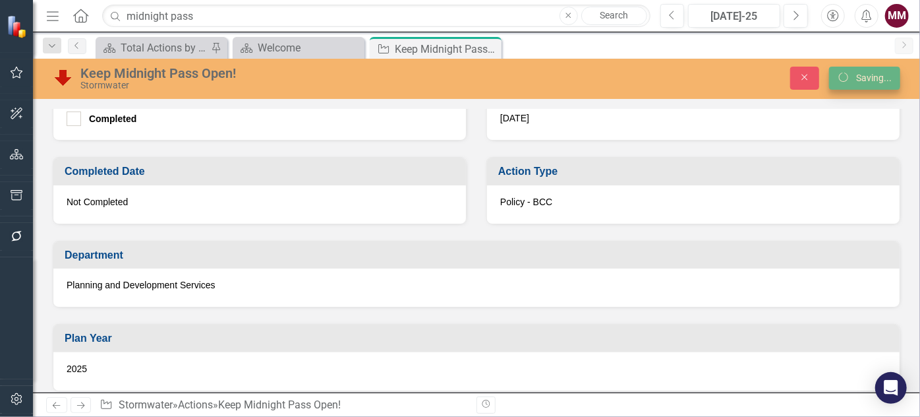
scroll to position [771, 0]
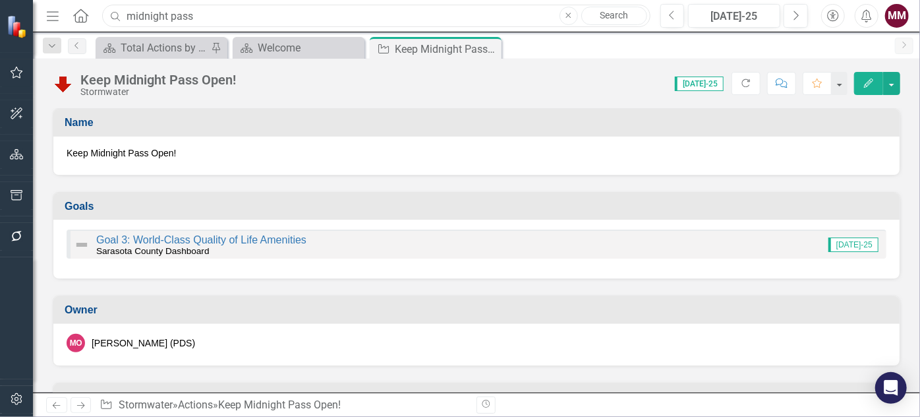
drag, startPoint x: 234, startPoint y: 22, endPoint x: 0, endPoint y: 12, distance: 234.2
click at [0, 12] on div "Elements & Reports [GEOGRAPHIC_DATA], [GEOGRAPHIC_DATA] Dashboard Stormwater Se…" at bounding box center [460, 208] width 920 height 417
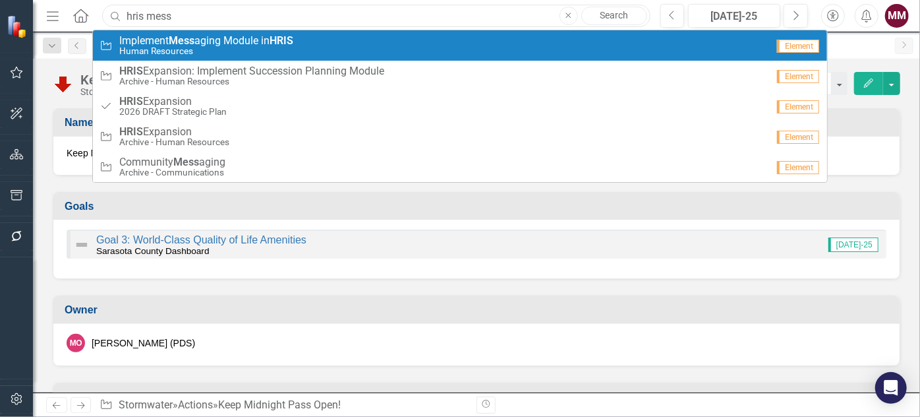
type input "hris mess"
click at [151, 49] on small "Human Resources" at bounding box center [206, 51] width 174 height 10
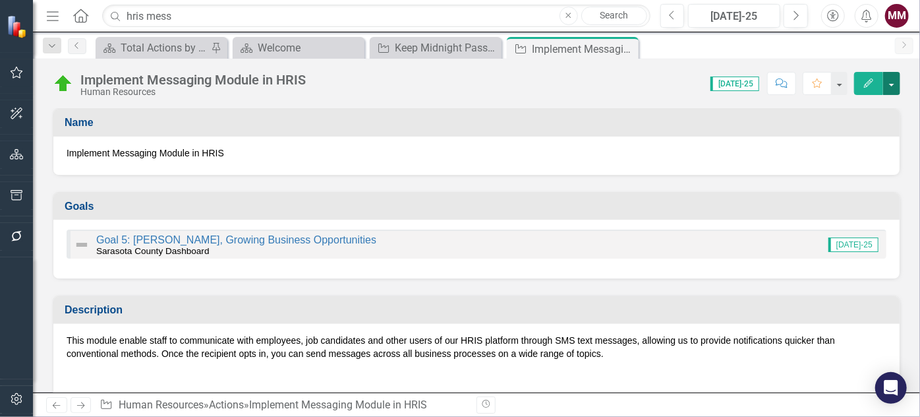
click at [895, 84] on button "button" at bounding box center [891, 83] width 17 height 23
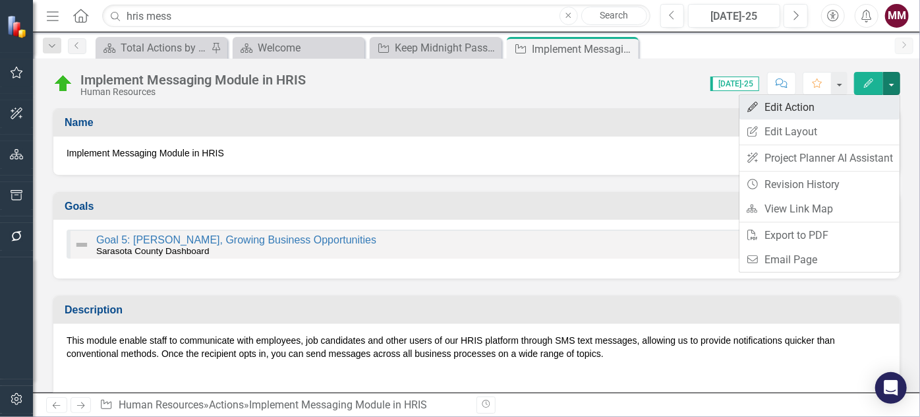
click at [825, 108] on link "Edit Edit Action" at bounding box center [820, 107] width 160 height 24
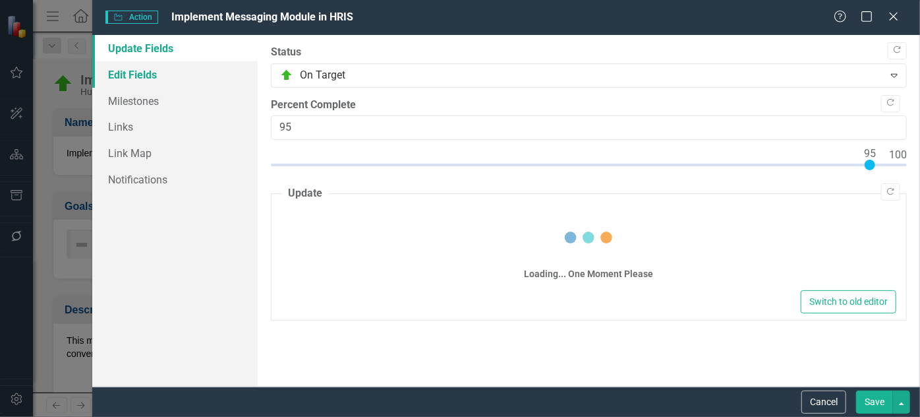
click at [123, 76] on link "Edit Fields" at bounding box center [174, 74] width 165 height 26
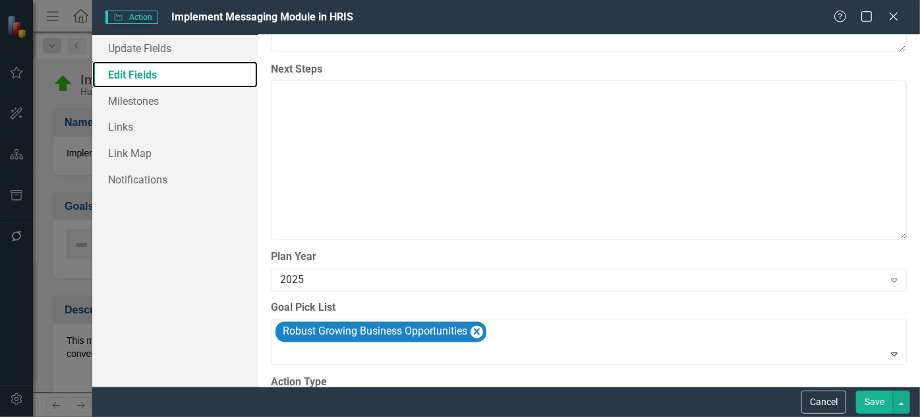
scroll to position [1258, 0]
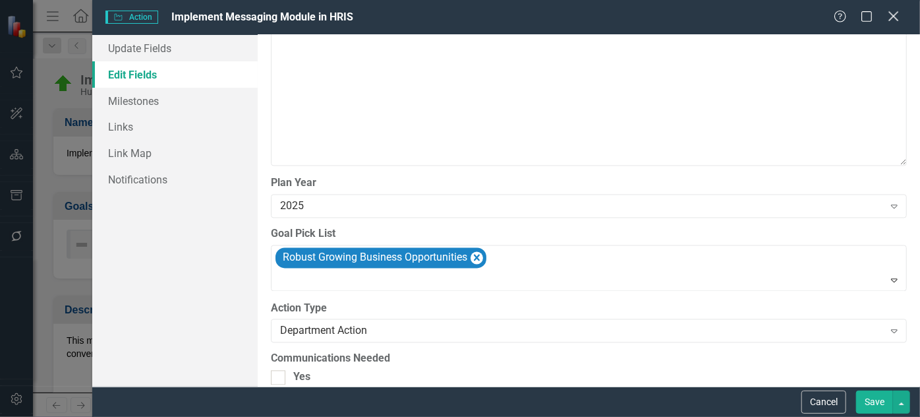
click at [895, 12] on icon "Close" at bounding box center [893, 16] width 16 height 13
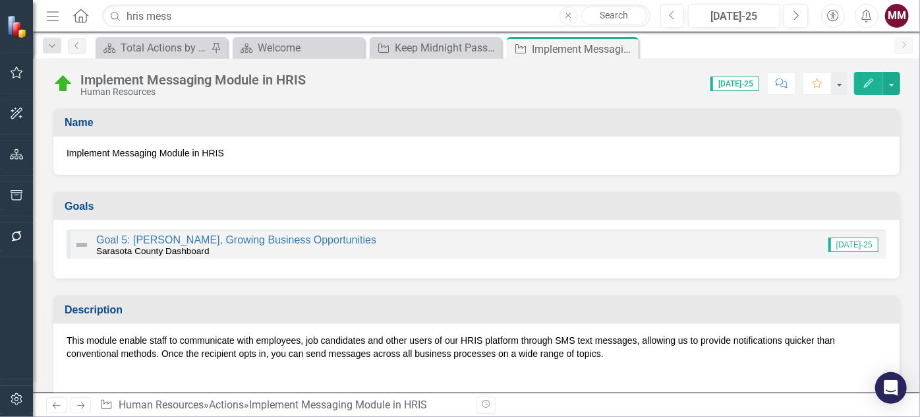
click at [54, 16] on icon "Menu" at bounding box center [52, 16] width 17 height 14
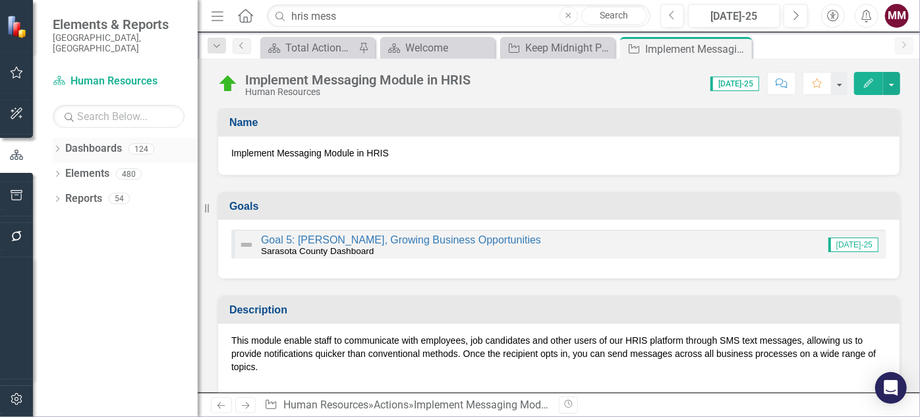
click at [58, 146] on icon "Dropdown" at bounding box center [57, 149] width 9 height 7
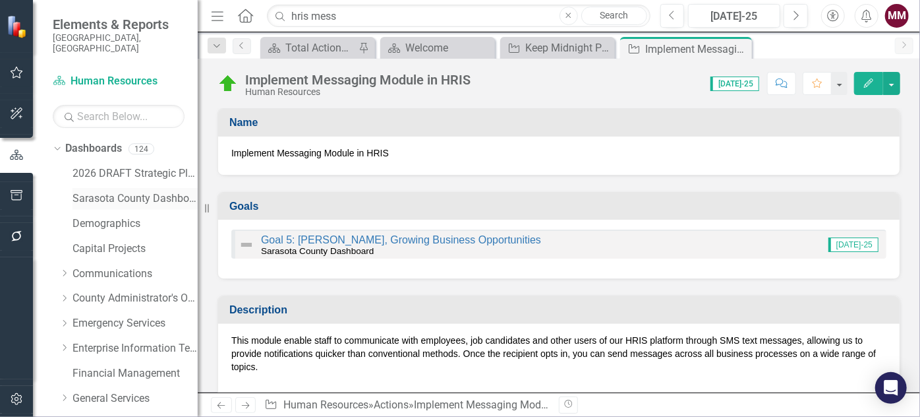
click at [95, 191] on link "Sarasota County Dashboard" at bounding box center [135, 198] width 125 height 15
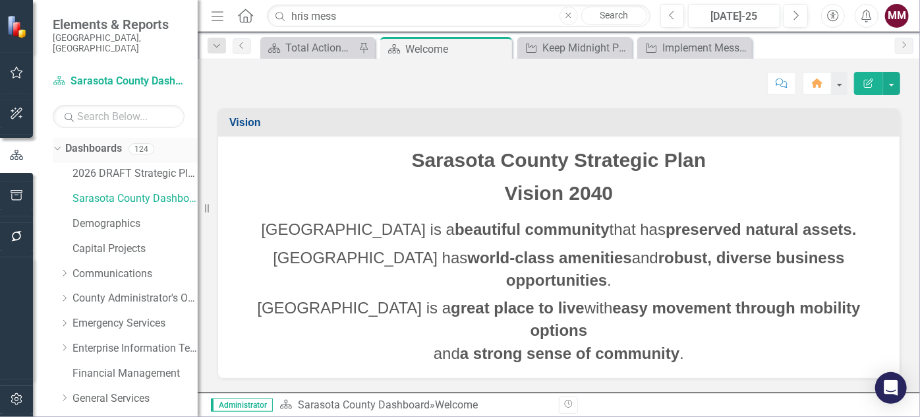
click at [57, 144] on icon "Dropdown" at bounding box center [55, 148] width 7 height 9
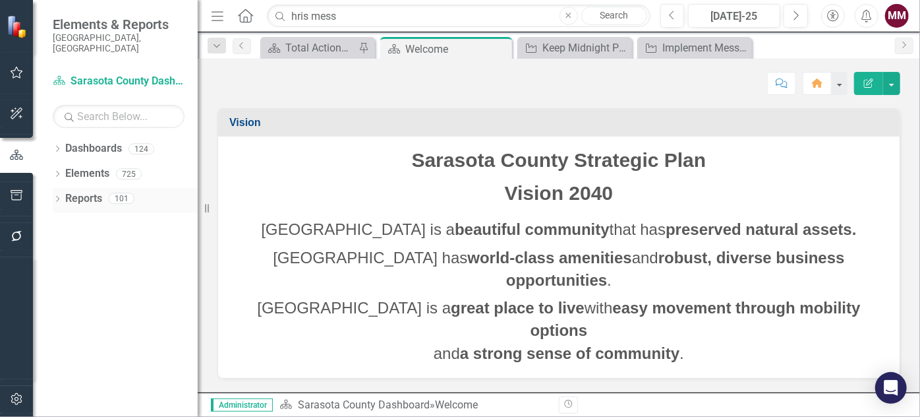
click at [54, 196] on icon "Dropdown" at bounding box center [57, 199] width 9 height 7
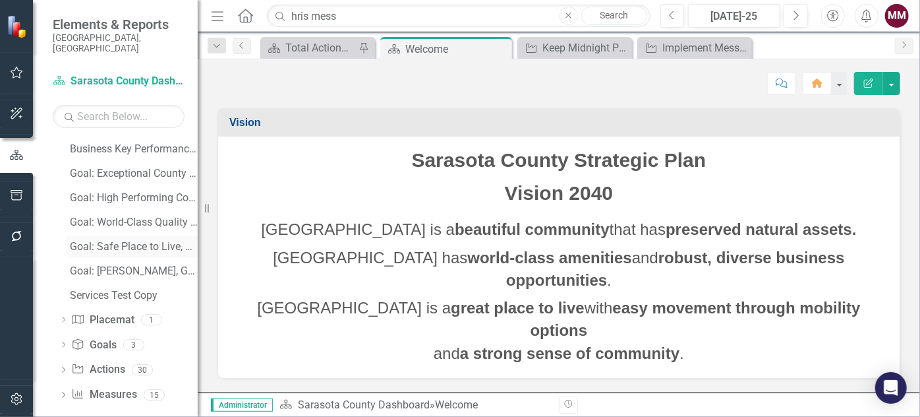
scroll to position [243, 0]
click at [61, 341] on icon "Dropdown" at bounding box center [63, 344] width 9 height 7
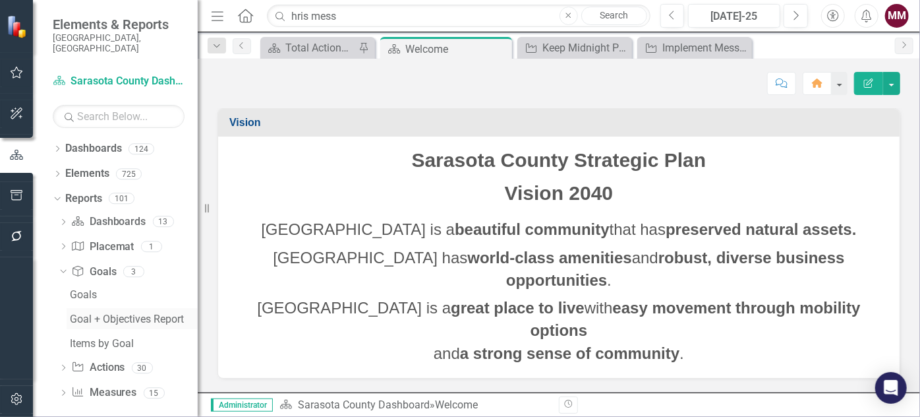
click at [80, 313] on div "Goal + Objectives Report" at bounding box center [134, 319] width 128 height 12
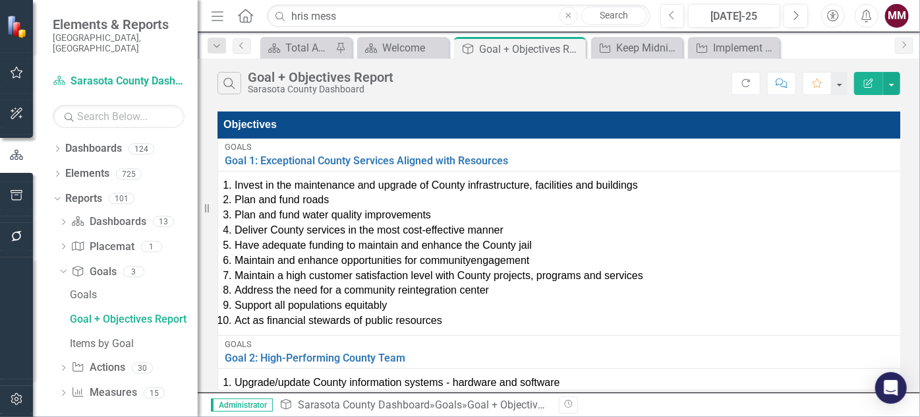
click at [218, 18] on icon "Menu" at bounding box center [217, 16] width 17 height 14
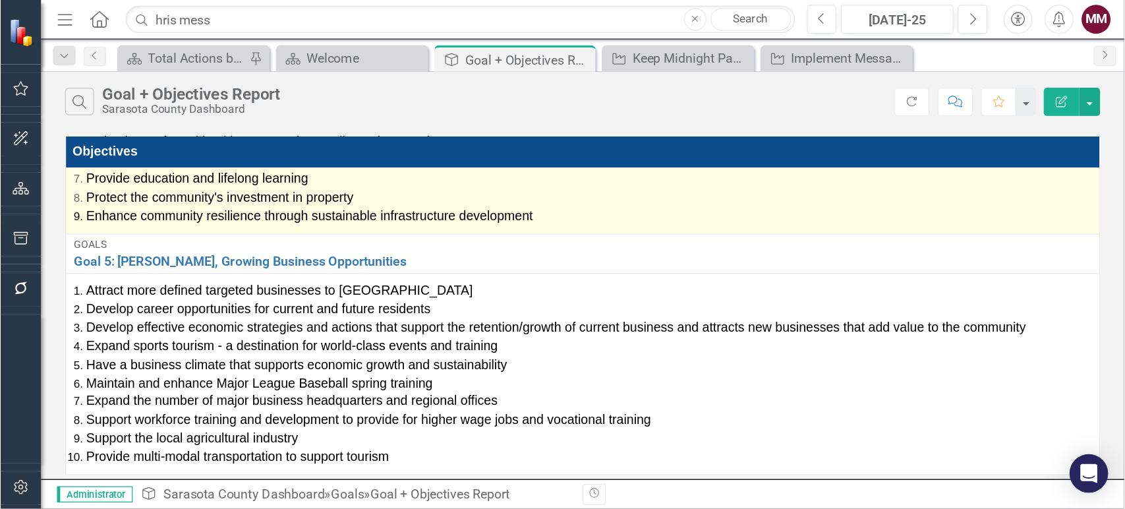
scroll to position [696, 0]
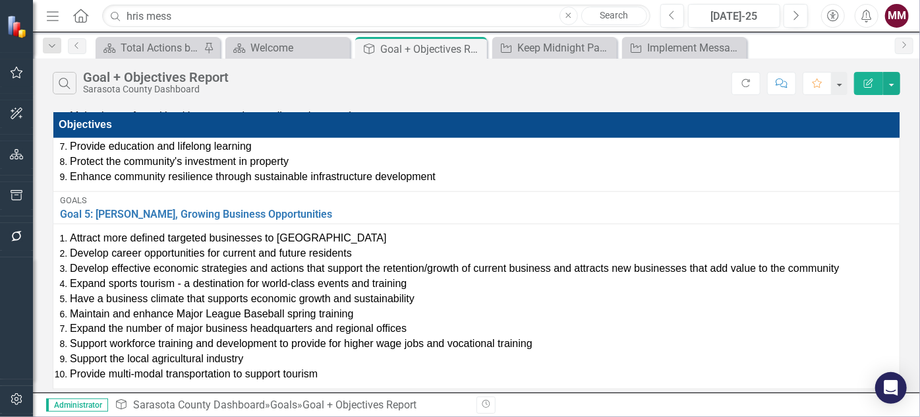
click at [53, 13] on icon "Menu" at bounding box center [52, 16] width 17 height 14
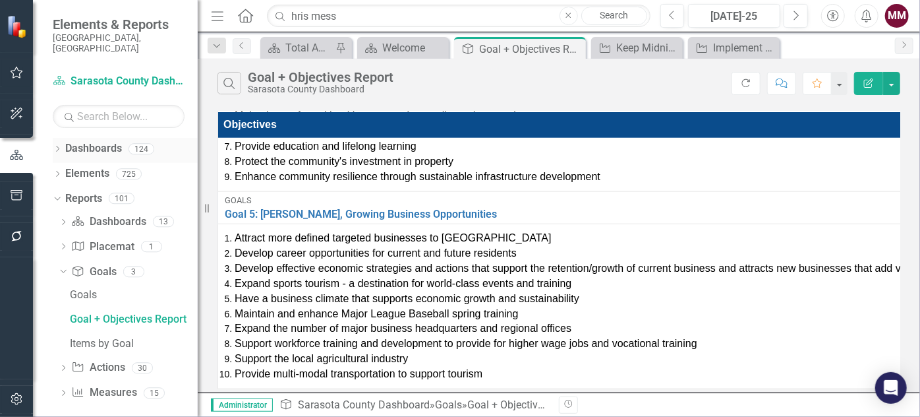
click at [59, 146] on icon "Dropdown" at bounding box center [57, 149] width 9 height 7
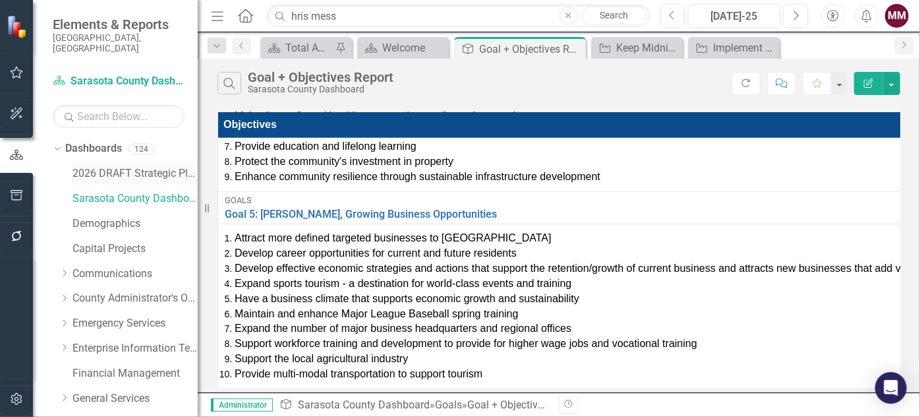
click at [95, 166] on link "2026 DRAFT Strategic Plan" at bounding box center [135, 173] width 125 height 15
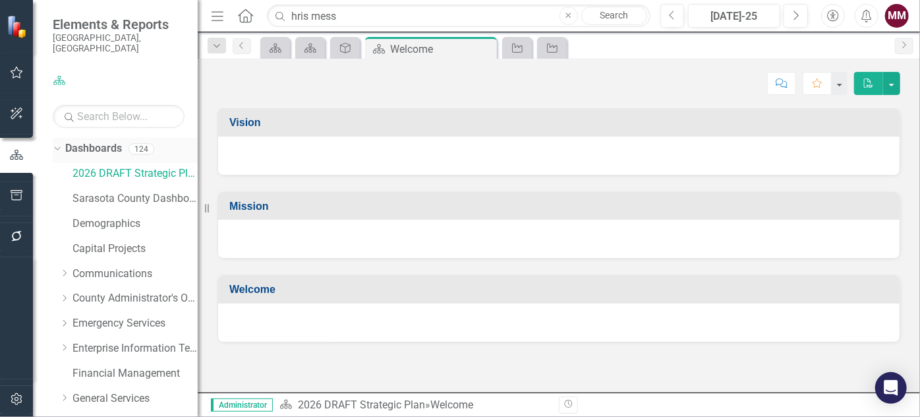
click at [60, 144] on div "Dropdown" at bounding box center [54, 148] width 11 height 9
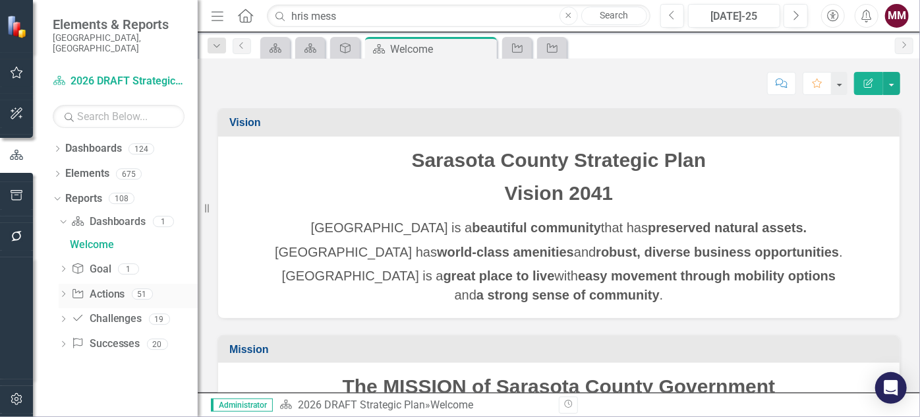
click at [59, 291] on icon "Dropdown" at bounding box center [63, 294] width 9 height 7
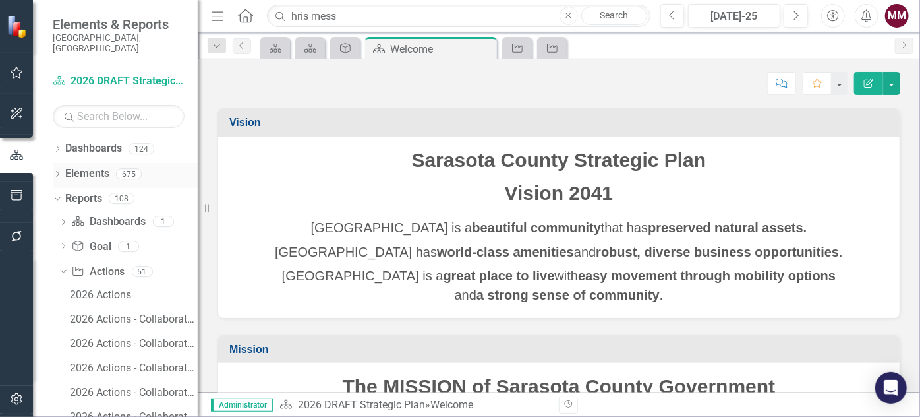
click at [60, 171] on icon "Dropdown" at bounding box center [57, 174] width 9 height 7
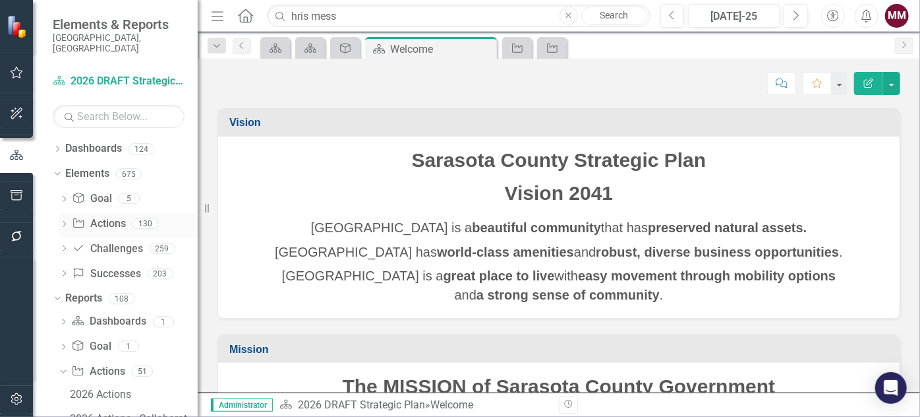
click at [100, 216] on link "Action Actions" at bounding box center [98, 223] width 53 height 15
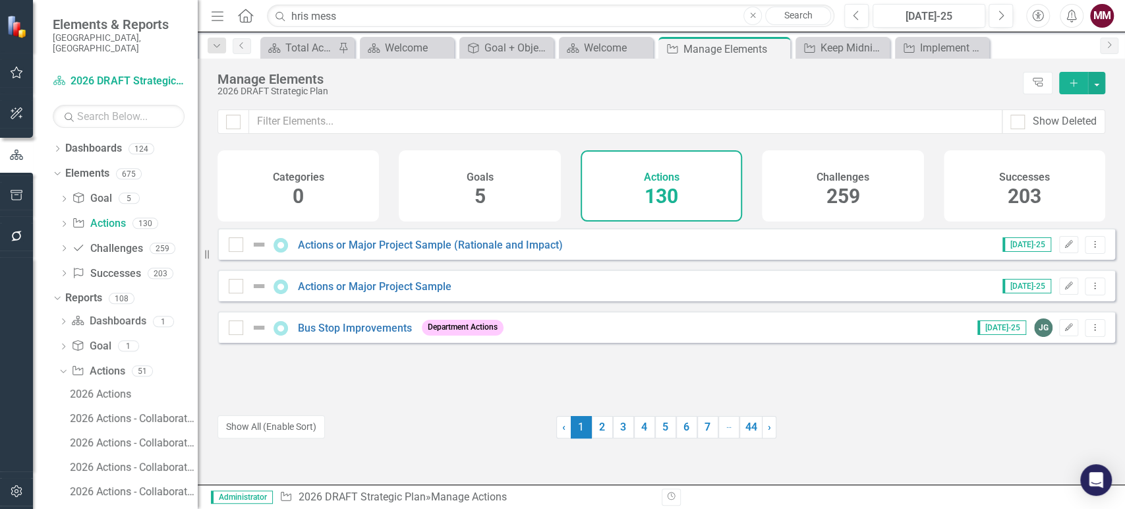
drag, startPoint x: 852, startPoint y: 5, endPoint x: 494, endPoint y: 378, distance: 517.5
click at [494, 378] on div "Actions or Major Project Sample (Rationale and Impact) [DATE]-25 Edit Dropdown …" at bounding box center [667, 313] width 898 height 171
click at [457, 251] on link "Actions or Major Project Sample (Rationale and Impact)" at bounding box center [430, 245] width 265 height 13
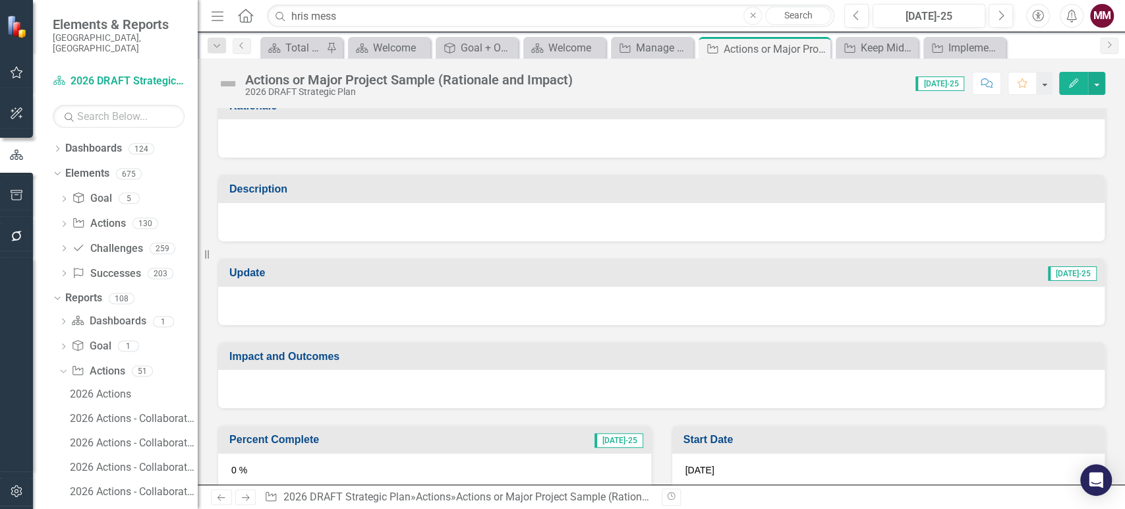
scroll to position [293, 0]
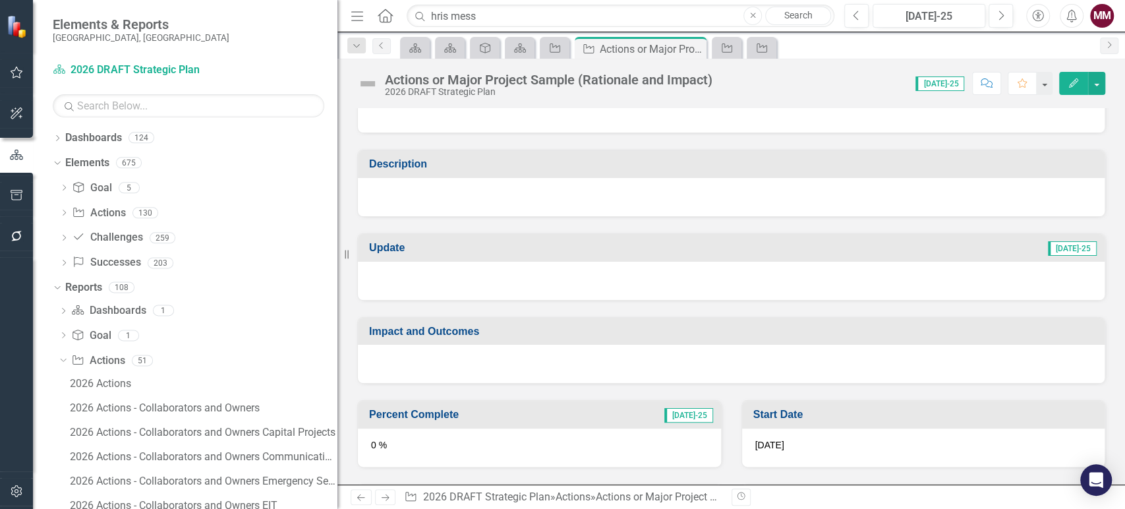
drag, startPoint x: 205, startPoint y: 257, endPoint x: 338, endPoint y: 267, distance: 132.9
click at [338, 267] on div "Resize" at bounding box center [343, 254] width 11 height 509
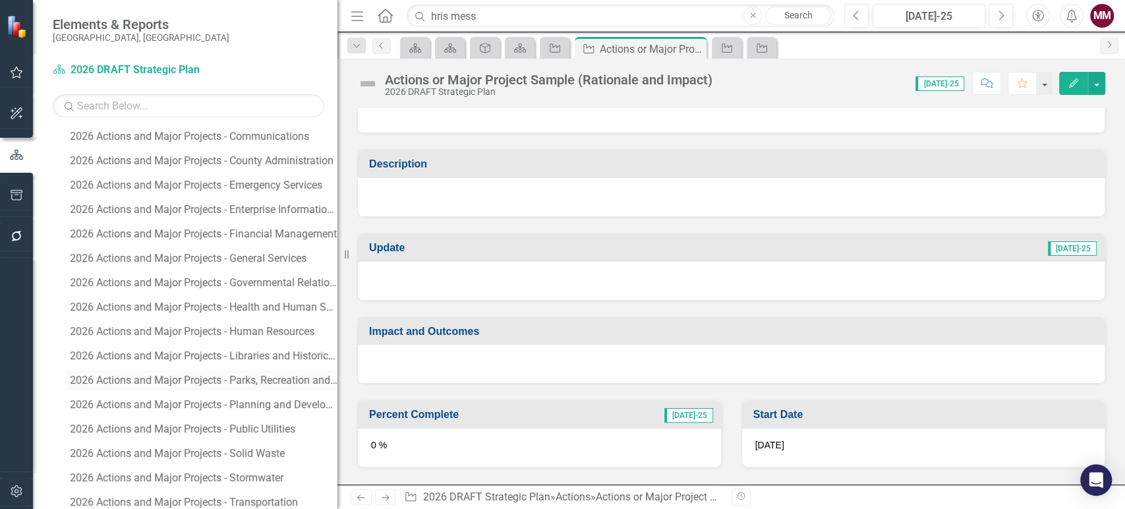
scroll to position [1098, 0]
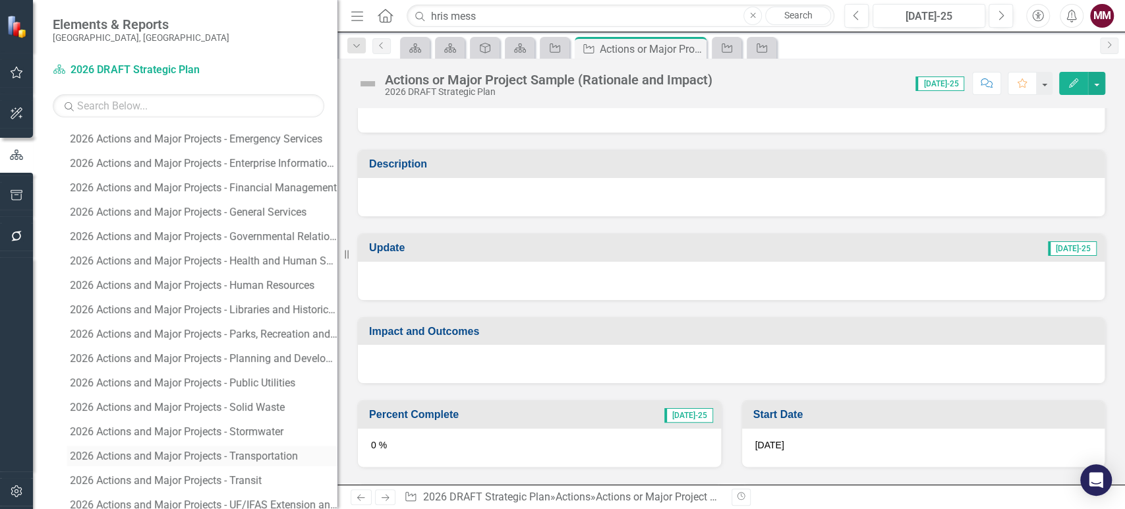
click at [229, 457] on div "2026 Actions and Major Projects - Transportation" at bounding box center [204, 456] width 268 height 12
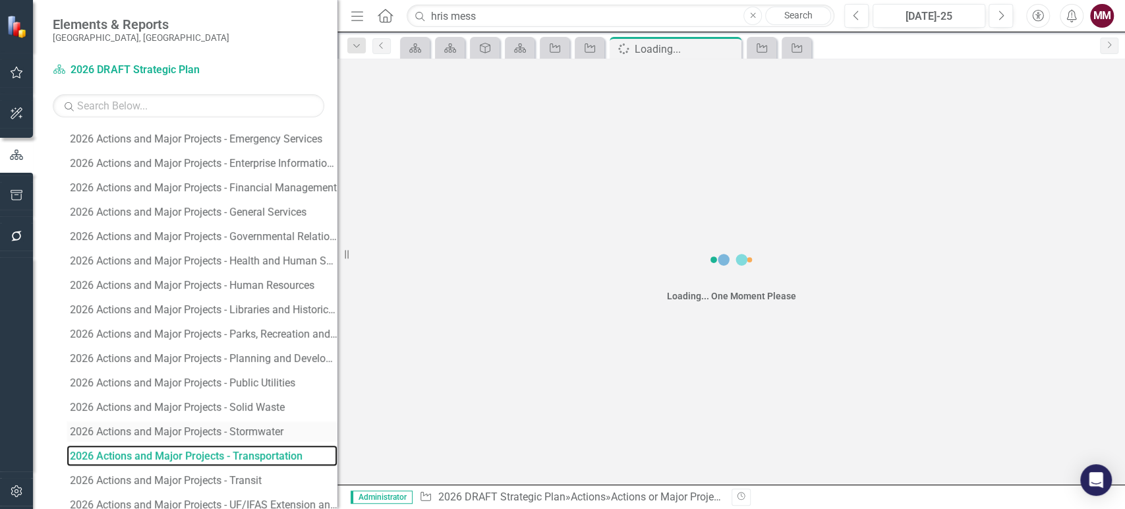
scroll to position [1055, 0]
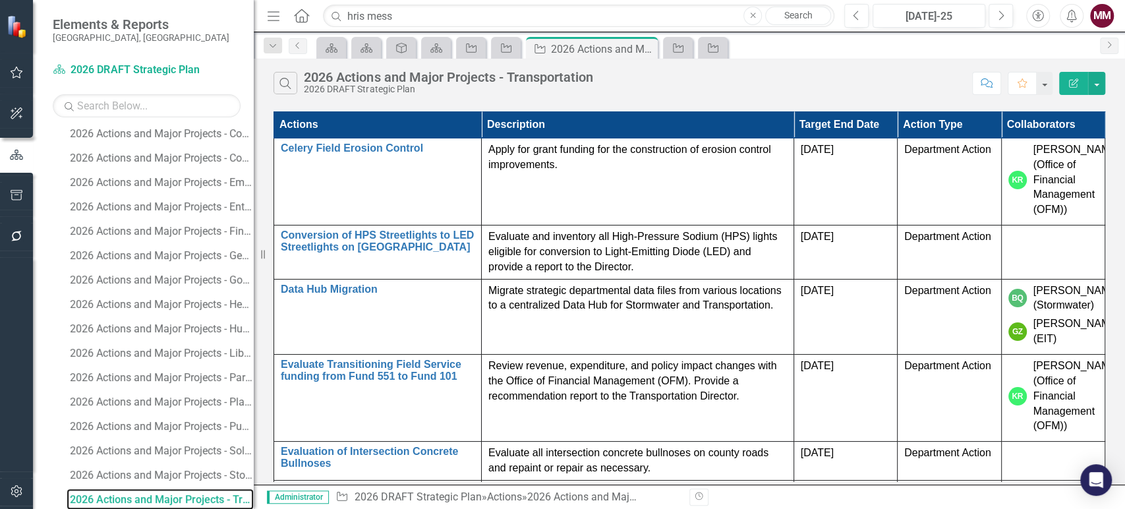
drag, startPoint x: 350, startPoint y: 254, endPoint x: 225, endPoint y: 252, distance: 124.6
click at [254, 252] on div "Resize" at bounding box center [259, 254] width 11 height 509
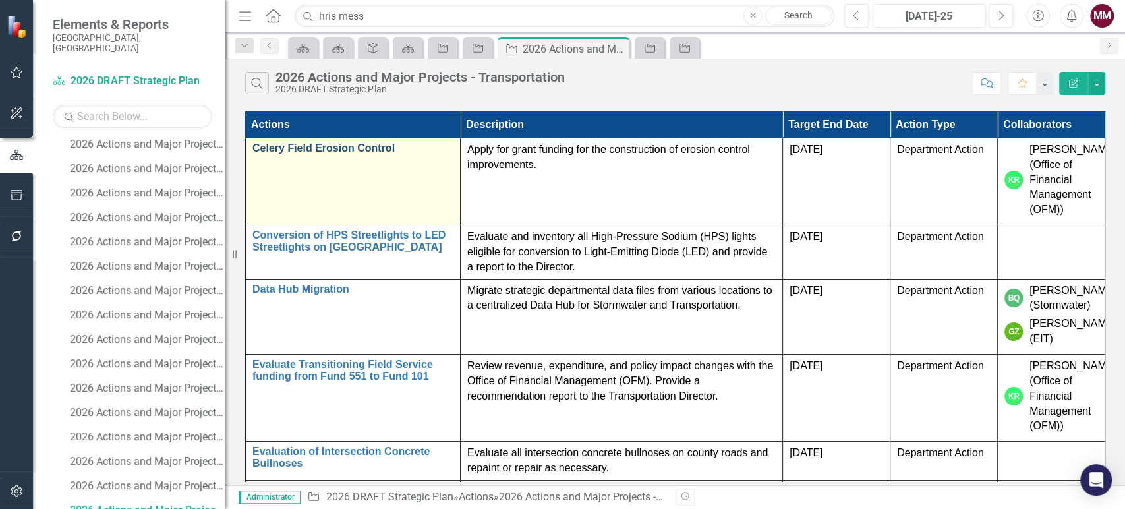
click at [292, 151] on link "Celery Field Erosion Control" at bounding box center [352, 148] width 201 height 12
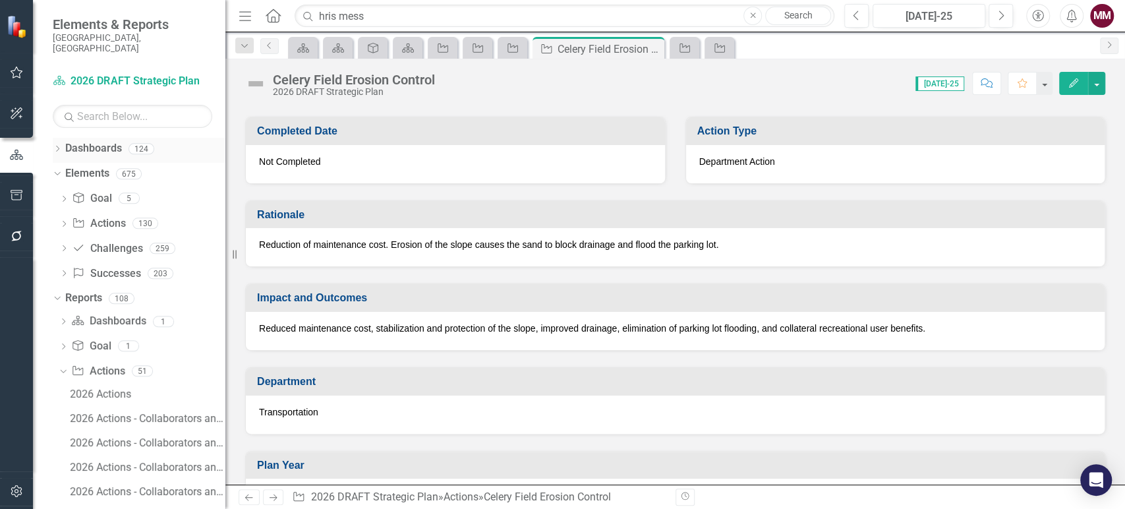
click at [55, 146] on icon "Dropdown" at bounding box center [57, 149] width 9 height 7
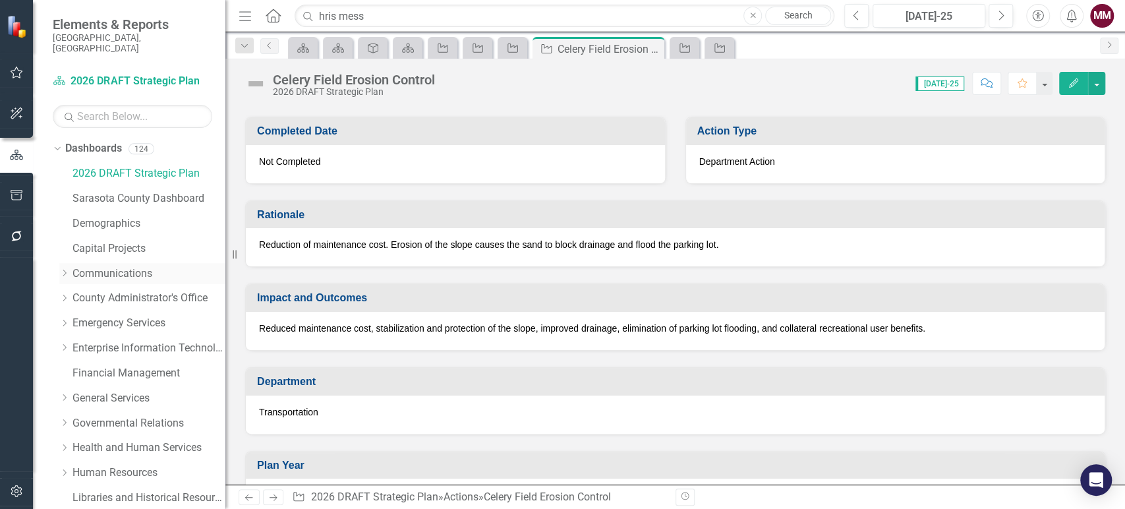
click at [88, 266] on link "Communications" at bounding box center [149, 273] width 153 height 15
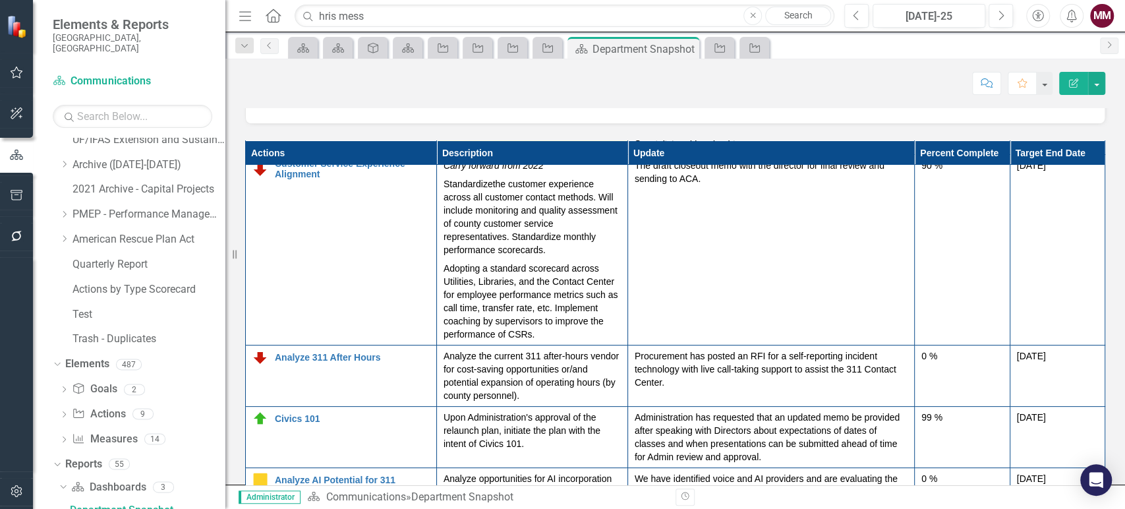
scroll to position [220, 0]
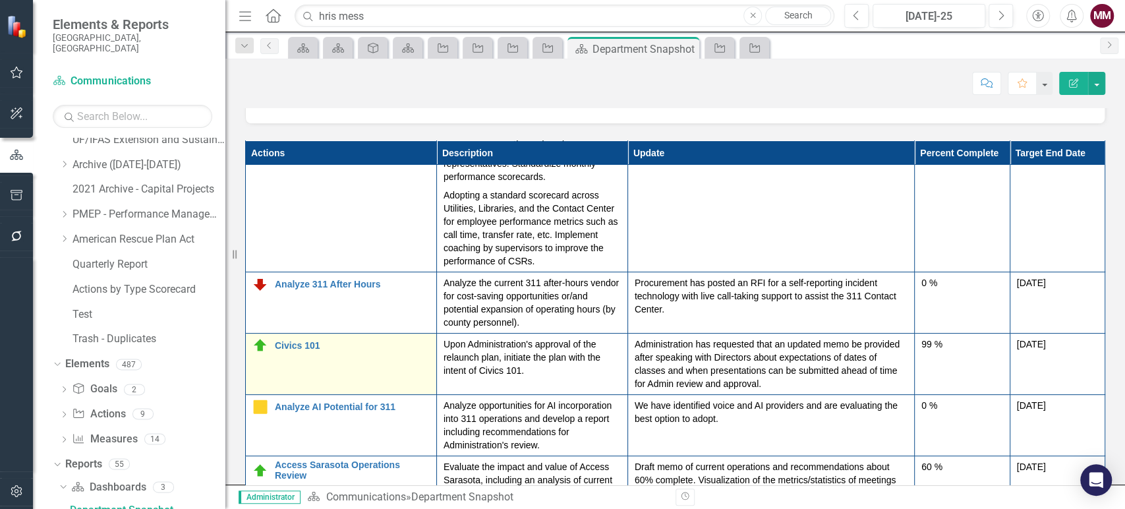
click at [257, 341] on img at bounding box center [260, 346] width 16 height 16
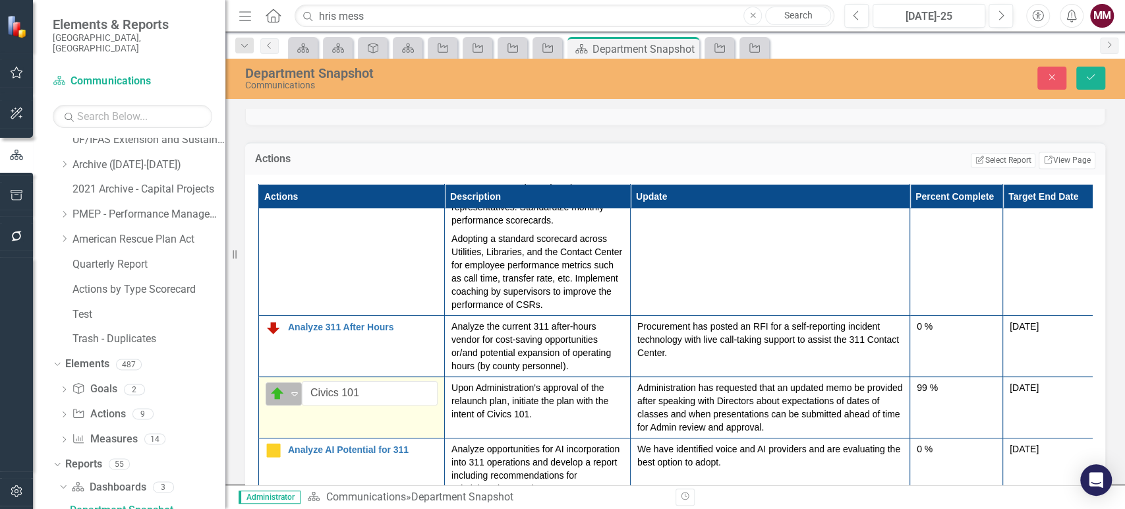
click at [272, 390] on img at bounding box center [278, 394] width 16 height 16
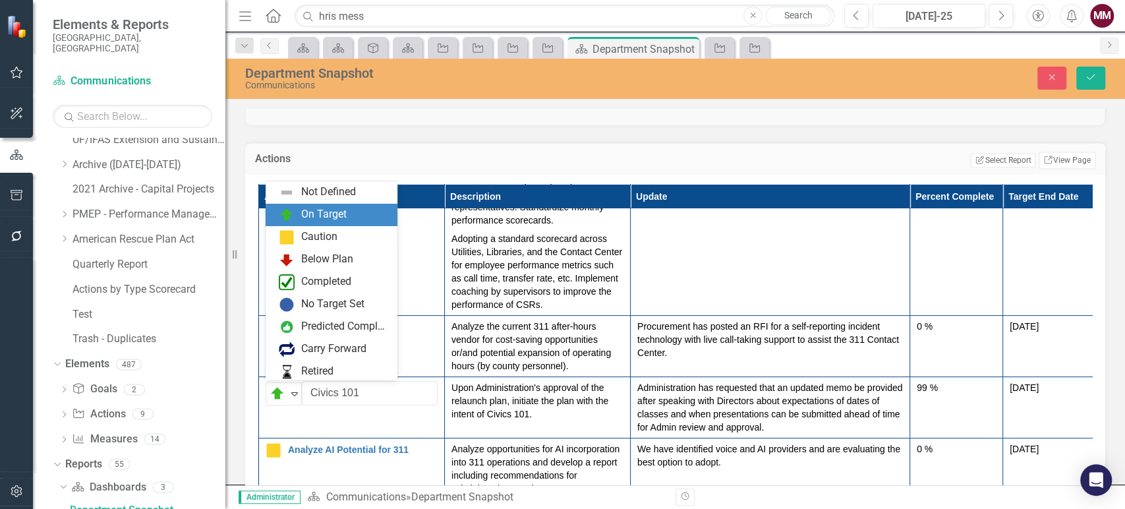
scroll to position [22, 0]
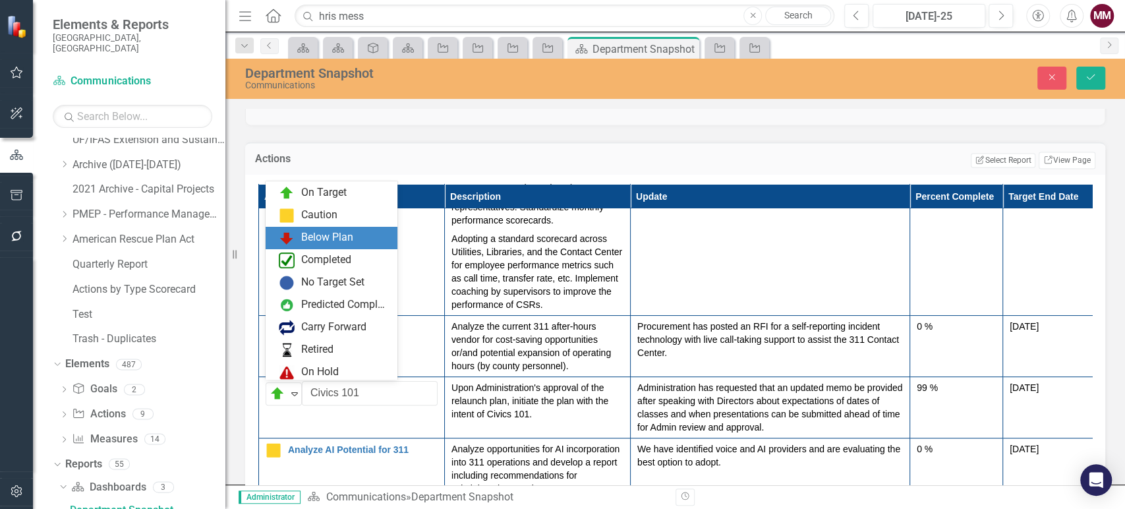
click at [316, 241] on div "Below Plan" at bounding box center [327, 237] width 52 height 15
